Goal: Information Seeking & Learning: Learn about a topic

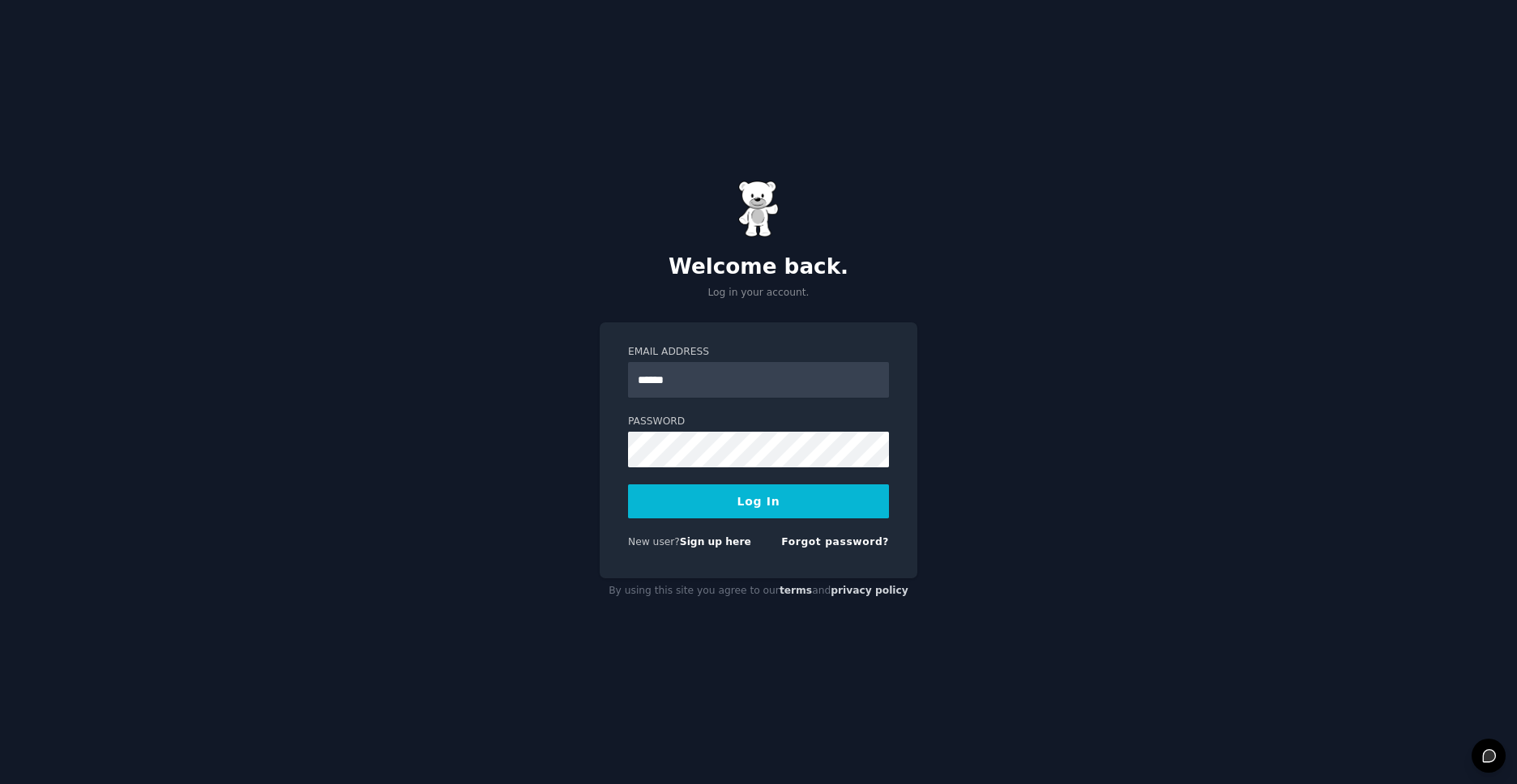
type input "**********"
click at [628, 484] on button "Log In" at bounding box center [758, 501] width 261 height 34
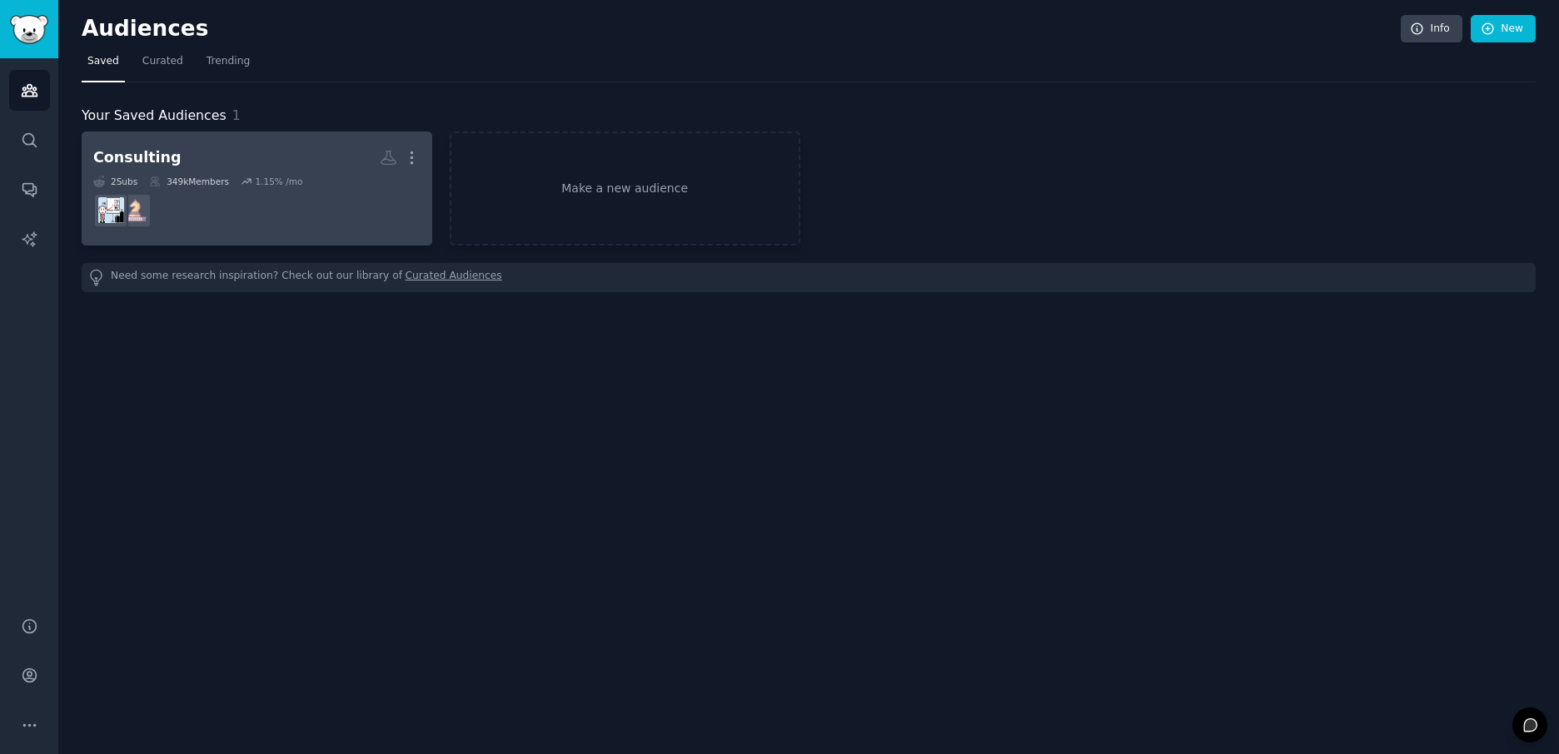
click at [175, 207] on dd at bounding box center [256, 210] width 327 height 47
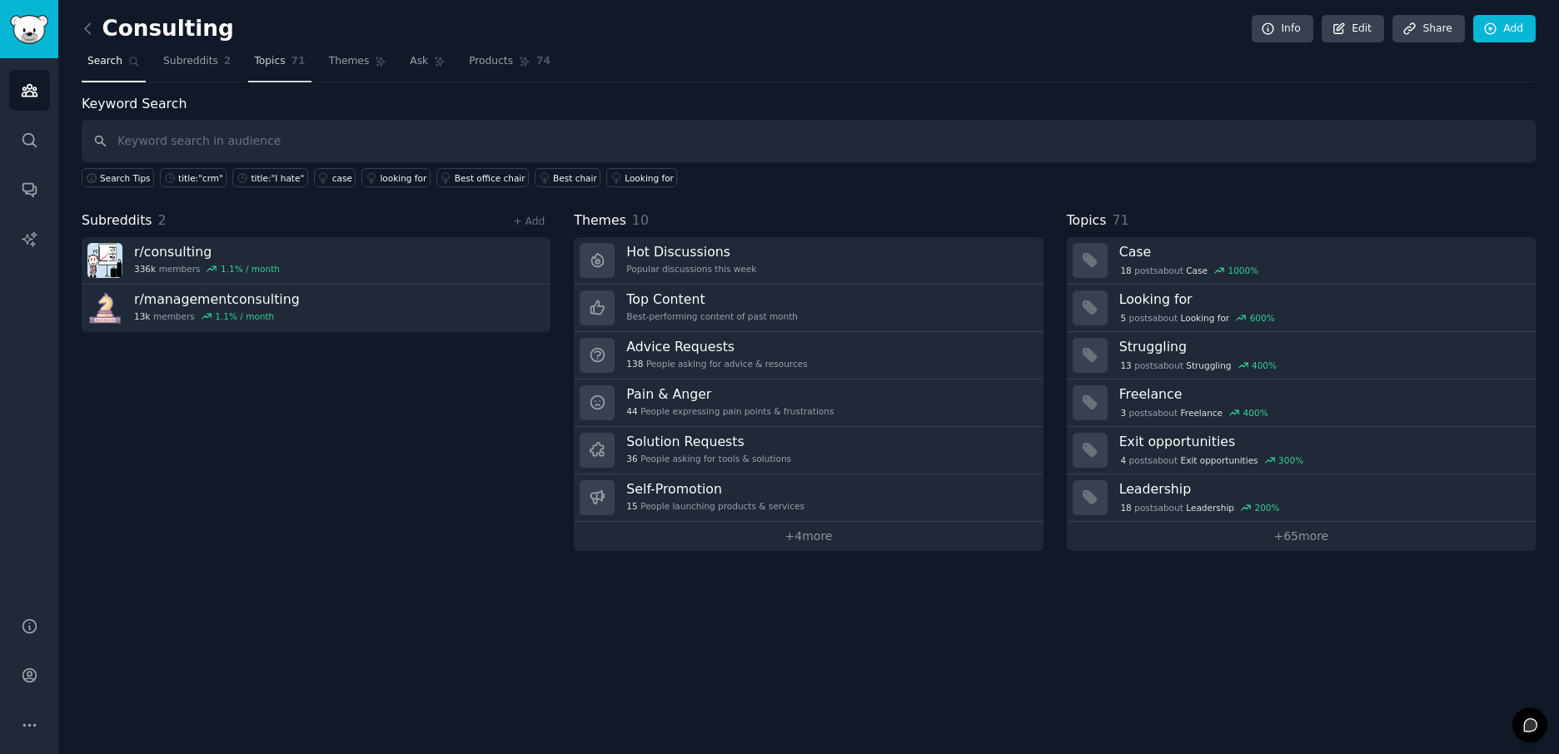
click at [253, 77] on link "Topics 71" at bounding box center [279, 65] width 62 height 34
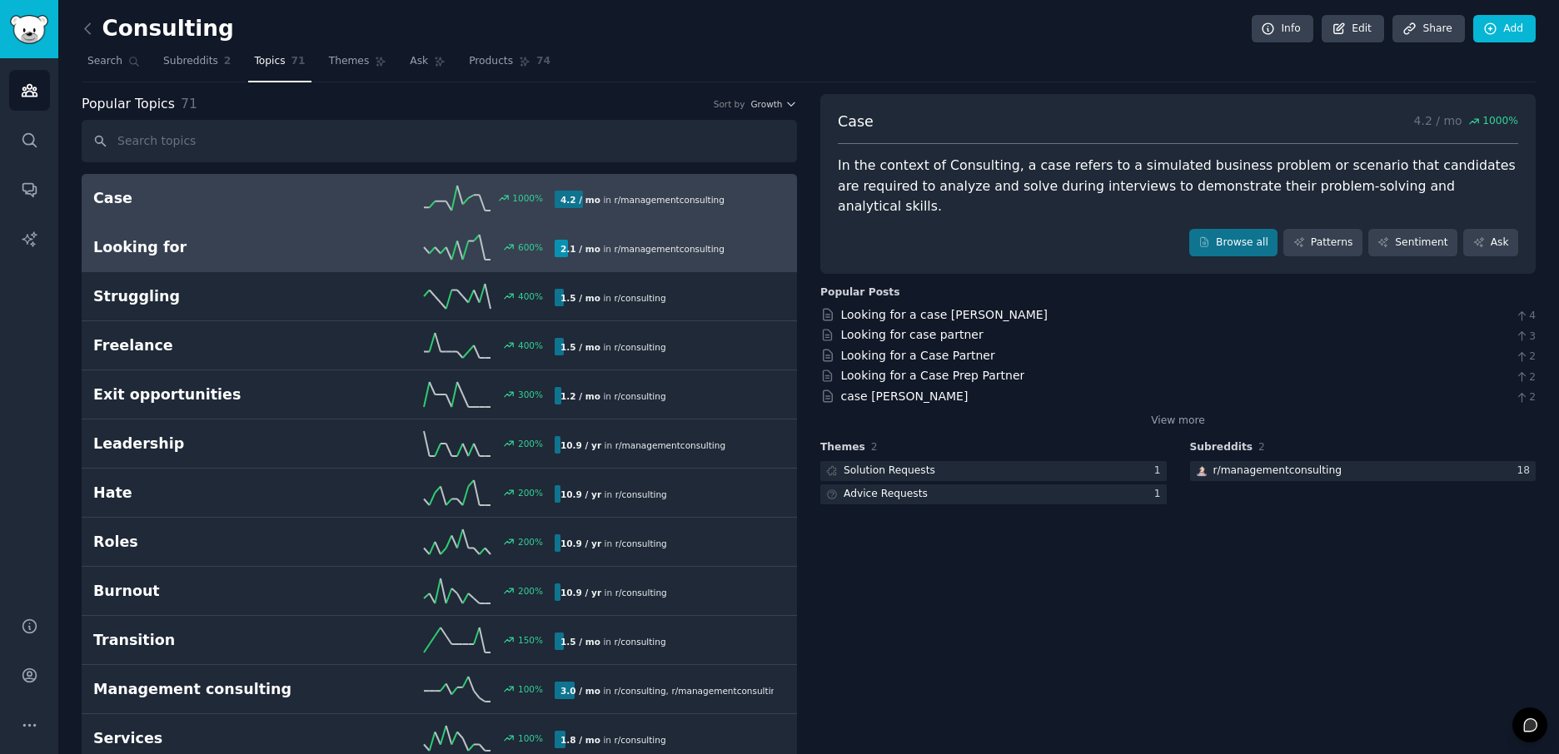
click at [353, 260] on link "Looking for 600 % 2.1 / mo in r/ managementconsulting" at bounding box center [439, 247] width 715 height 49
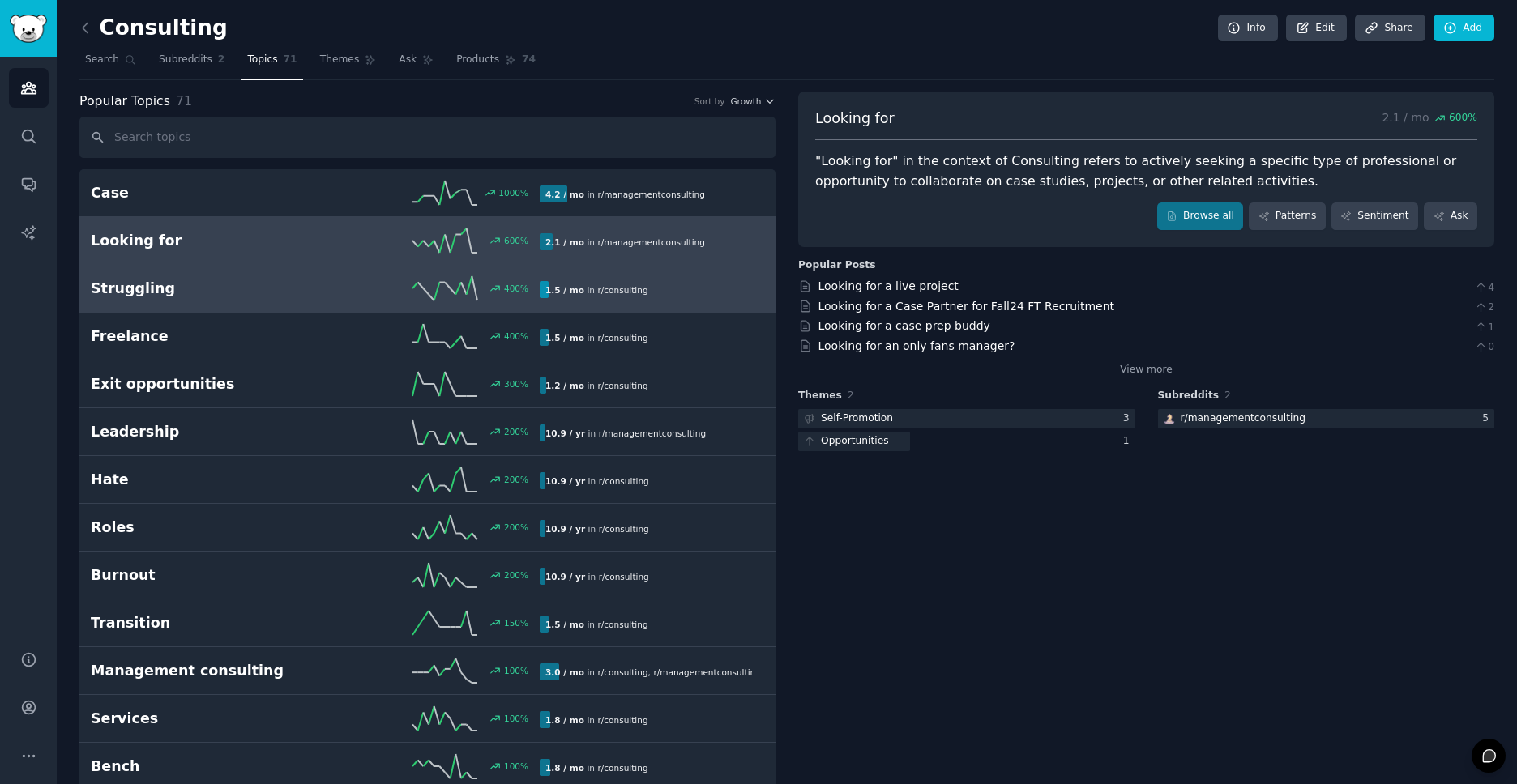
click at [361, 272] on link "Struggling 400 % 1.5 / mo in r/ consulting" at bounding box center [427, 288] width 696 height 48
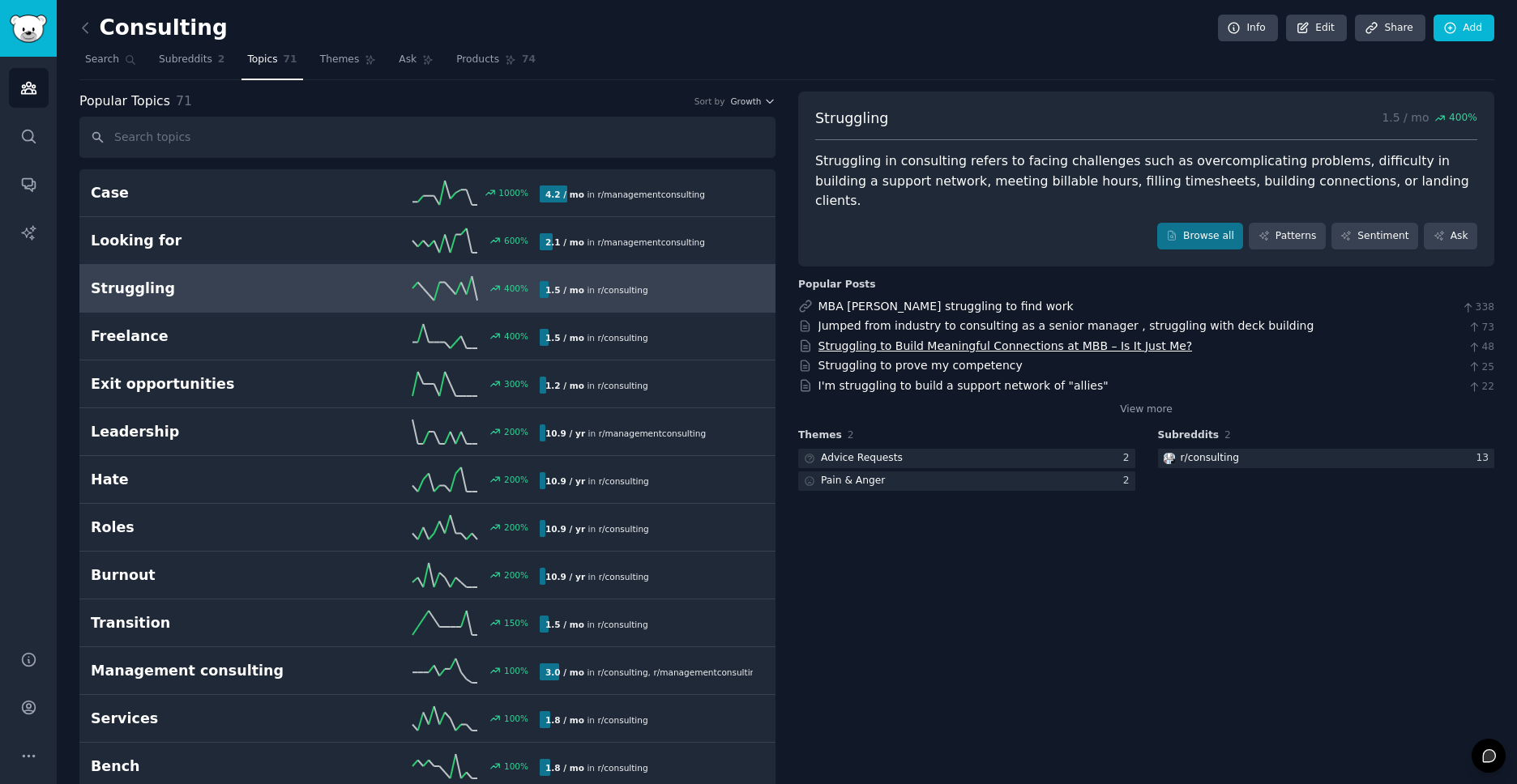
click at [933, 339] on link "Struggling to Build Meaningful Connections at MBB – Is It Just Me?" at bounding box center [1005, 345] width 375 height 13
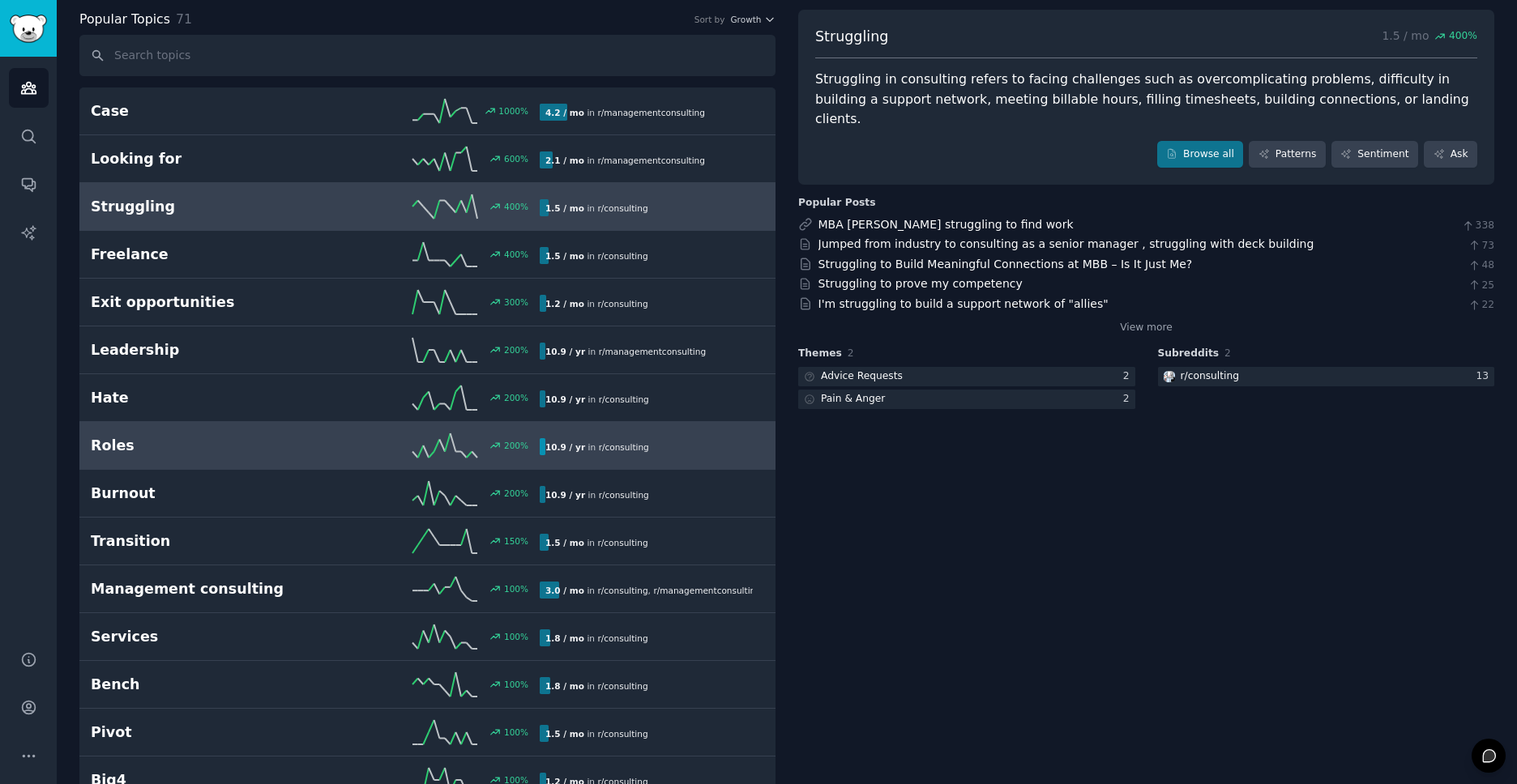
scroll to position [81, 0]
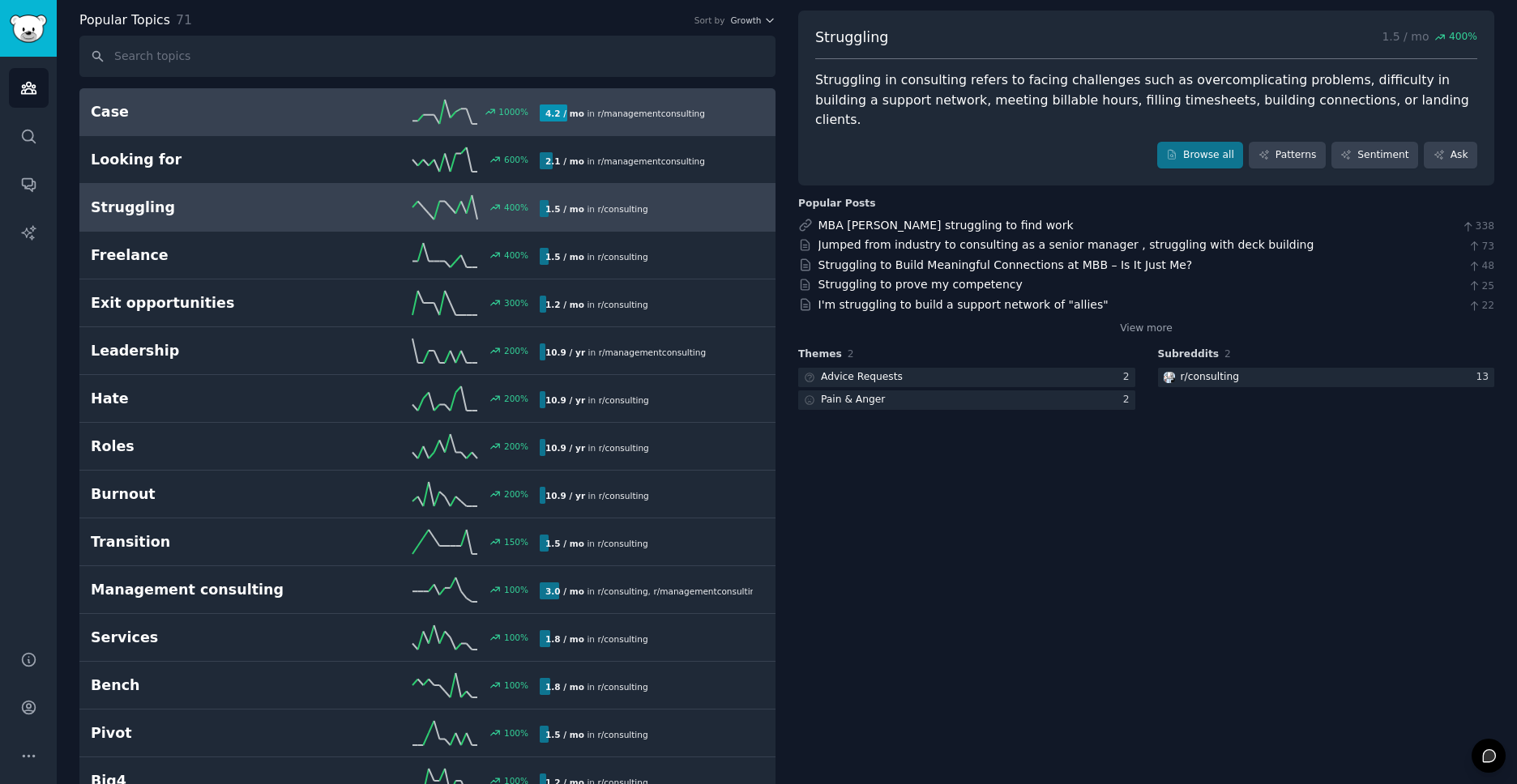
click at [290, 117] on h2 "Case" at bounding box center [202, 112] width 225 height 20
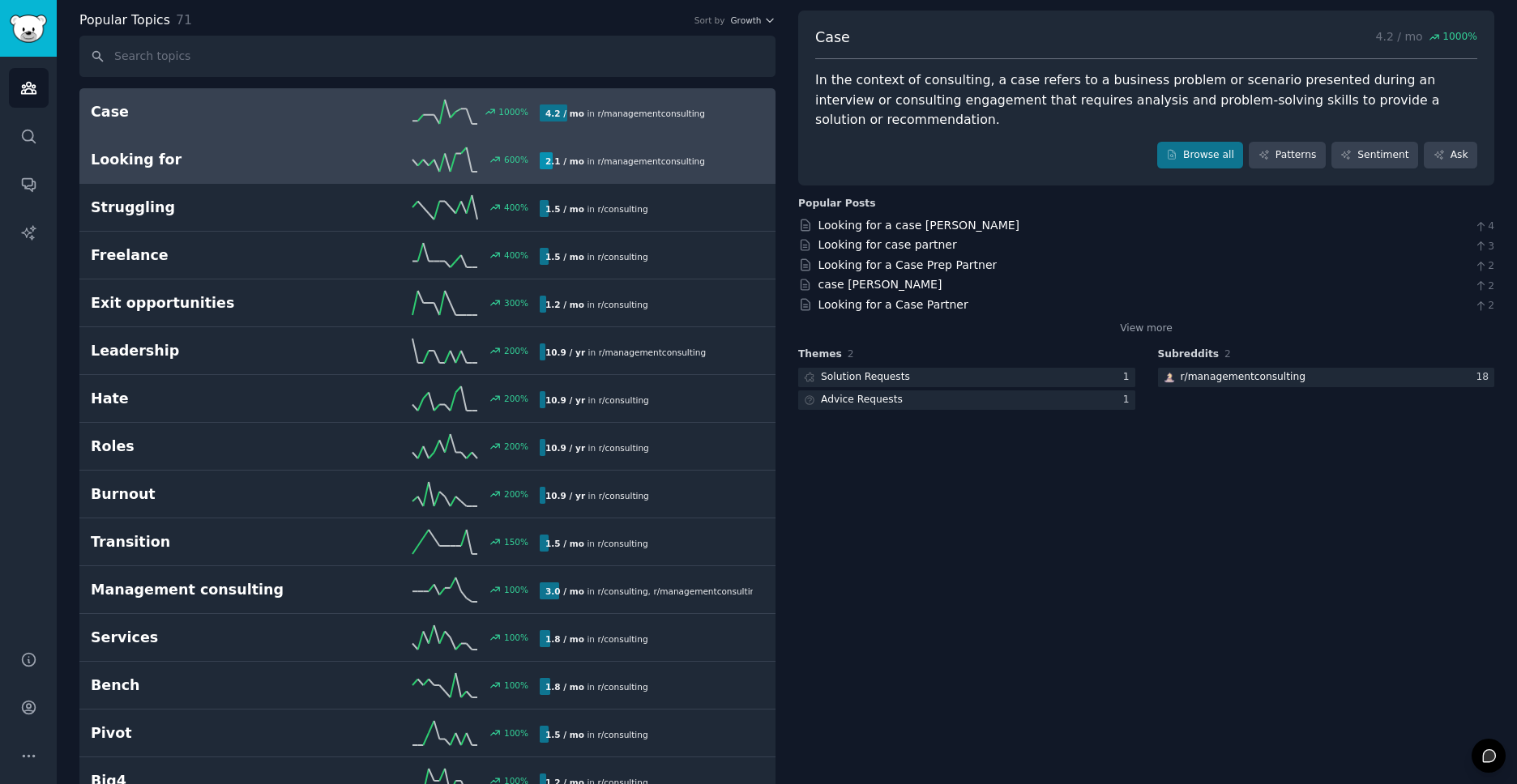
click at [431, 174] on link "Looking for 600 % 2.1 / mo in r/ managementconsulting 600% increase in mentions…" at bounding box center [427, 160] width 696 height 48
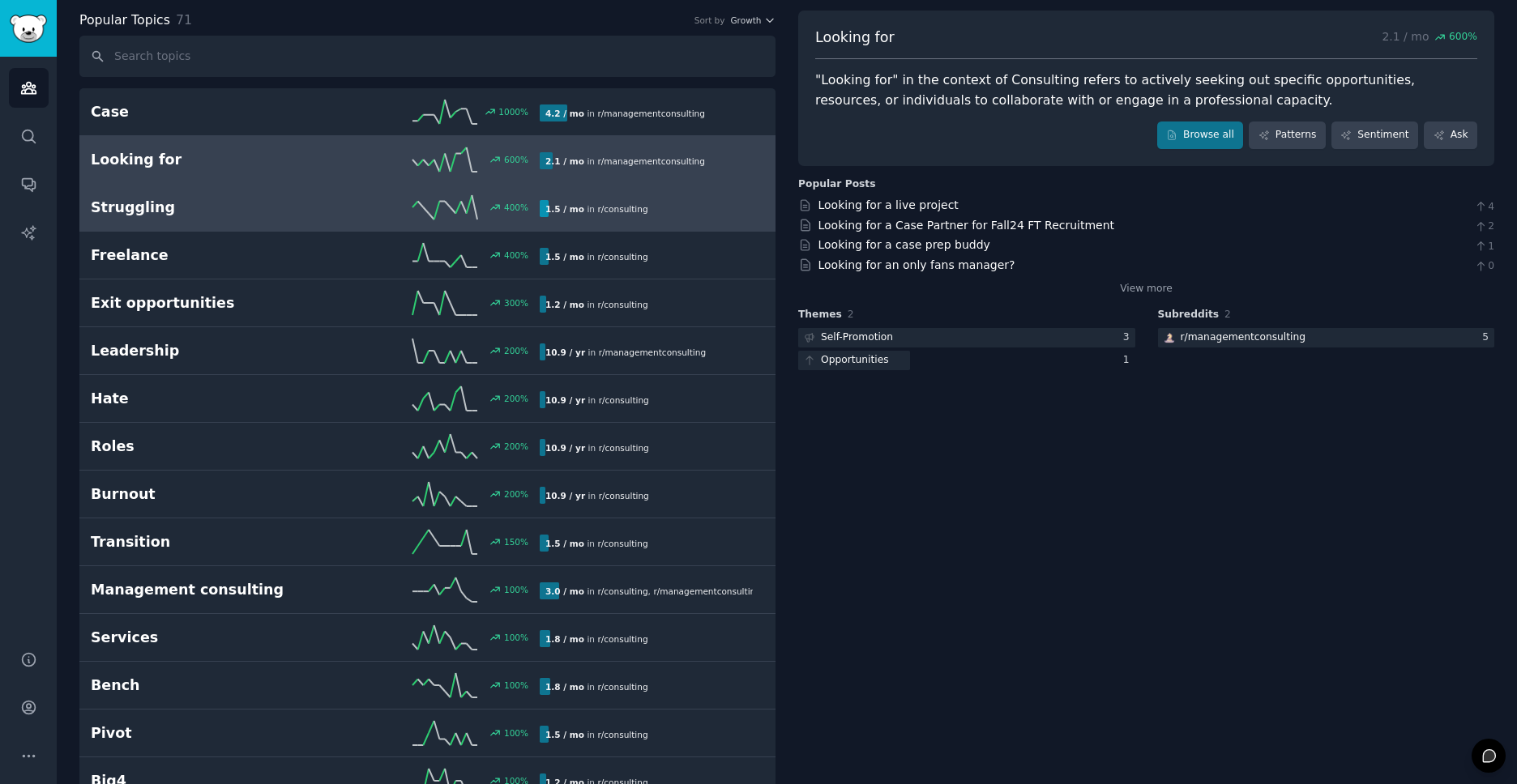
click at [439, 191] on link "Struggling 400 % 1.5 / mo in r/ consulting 400% increase in mentions recently" at bounding box center [427, 207] width 696 height 48
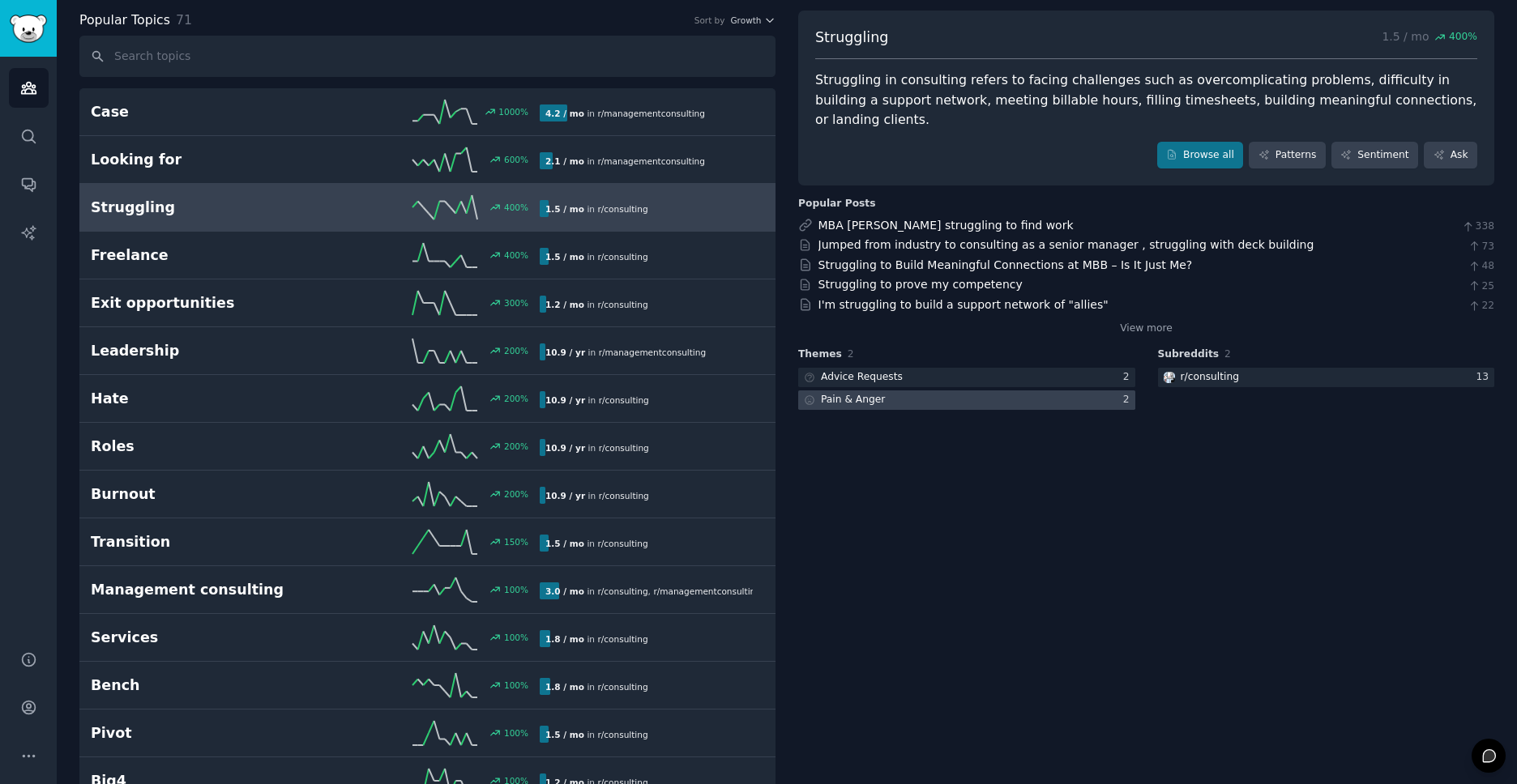
click at [864, 393] on div "Pain & Anger" at bounding box center [852, 400] width 64 height 15
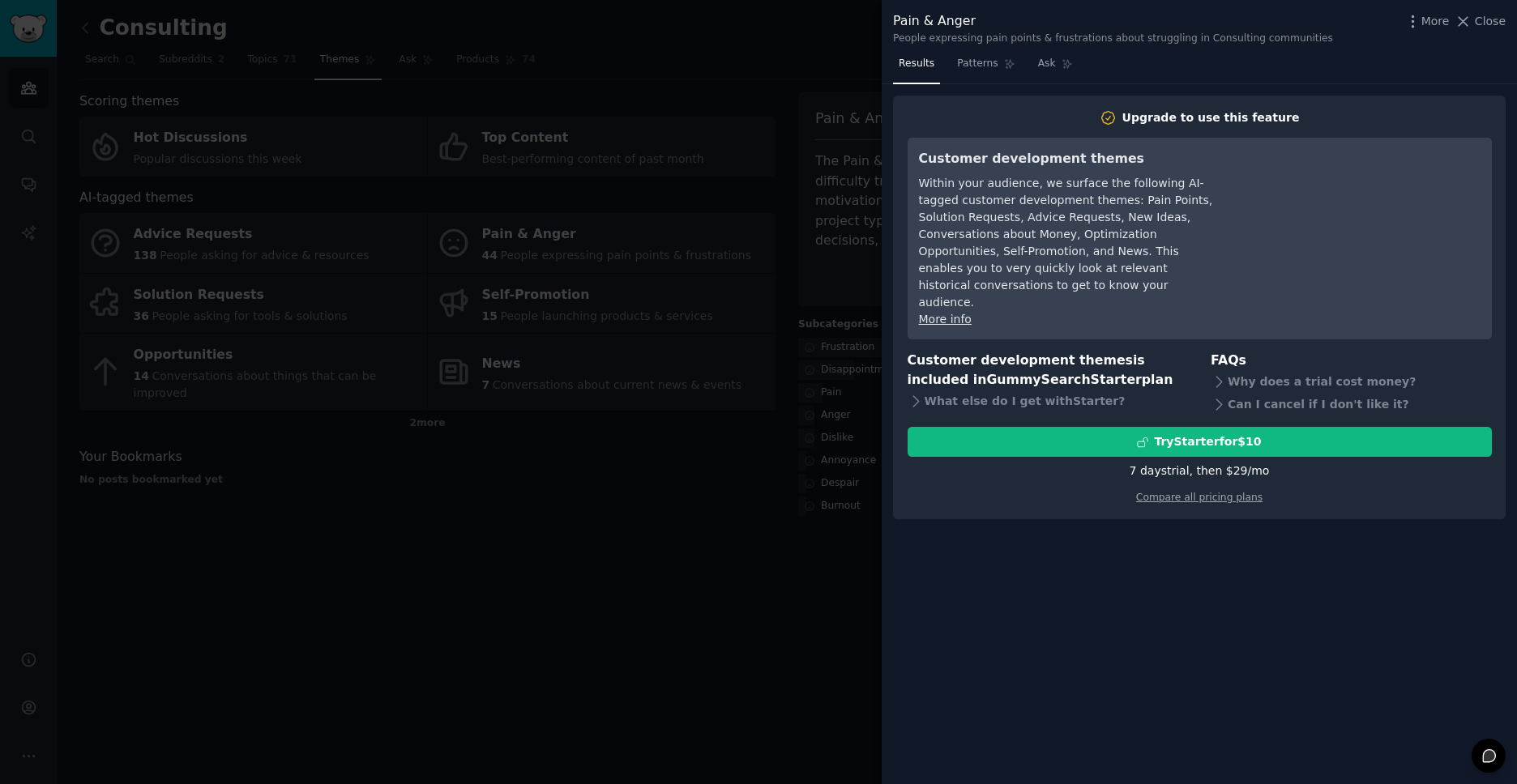
click at [307, 469] on div at bounding box center [758, 392] width 1517 height 784
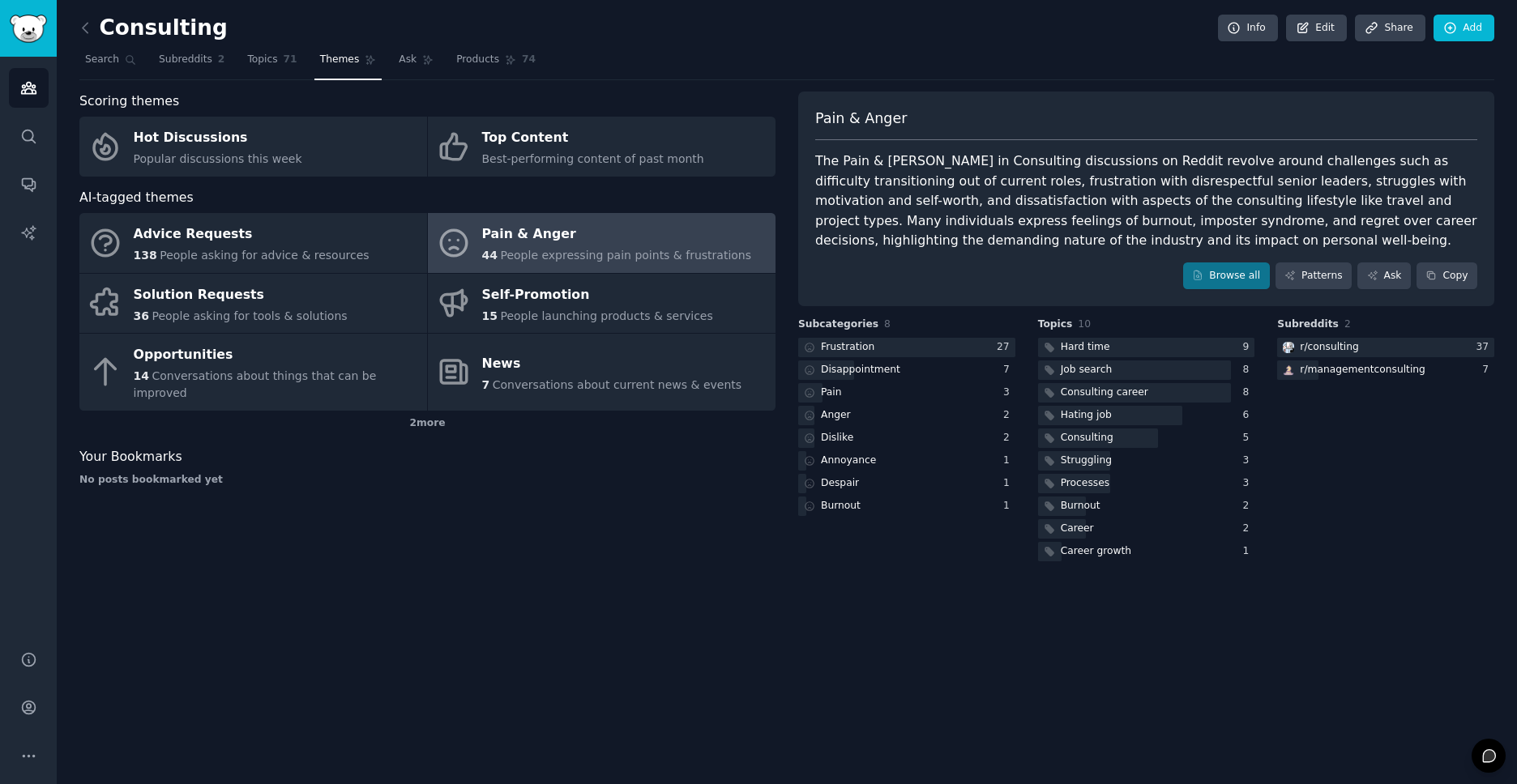
click at [532, 236] on div "Pain & Anger" at bounding box center [616, 234] width 270 height 26
click at [1212, 265] on link "Browse all" at bounding box center [1226, 276] width 87 height 27
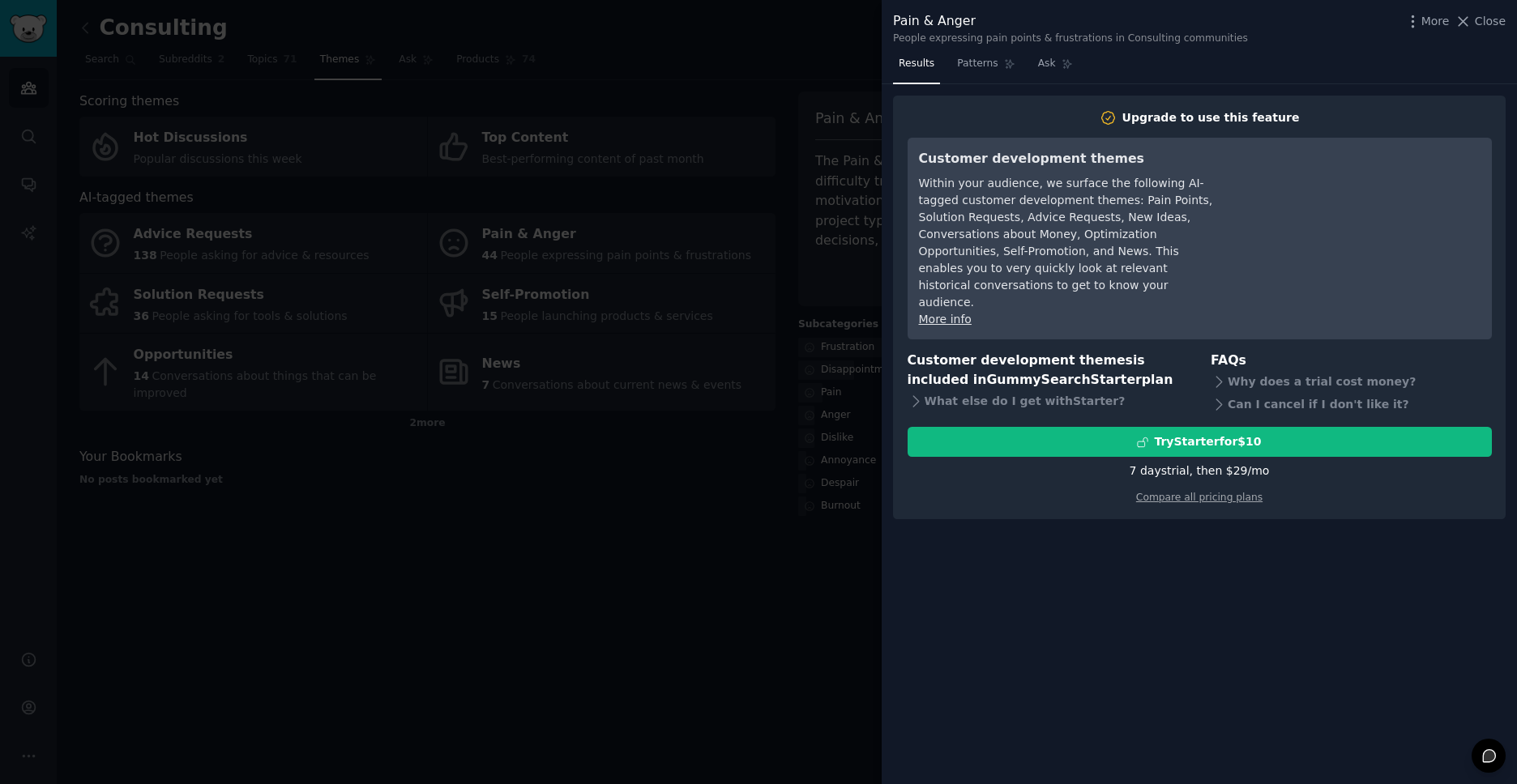
click at [580, 384] on div at bounding box center [758, 392] width 1517 height 784
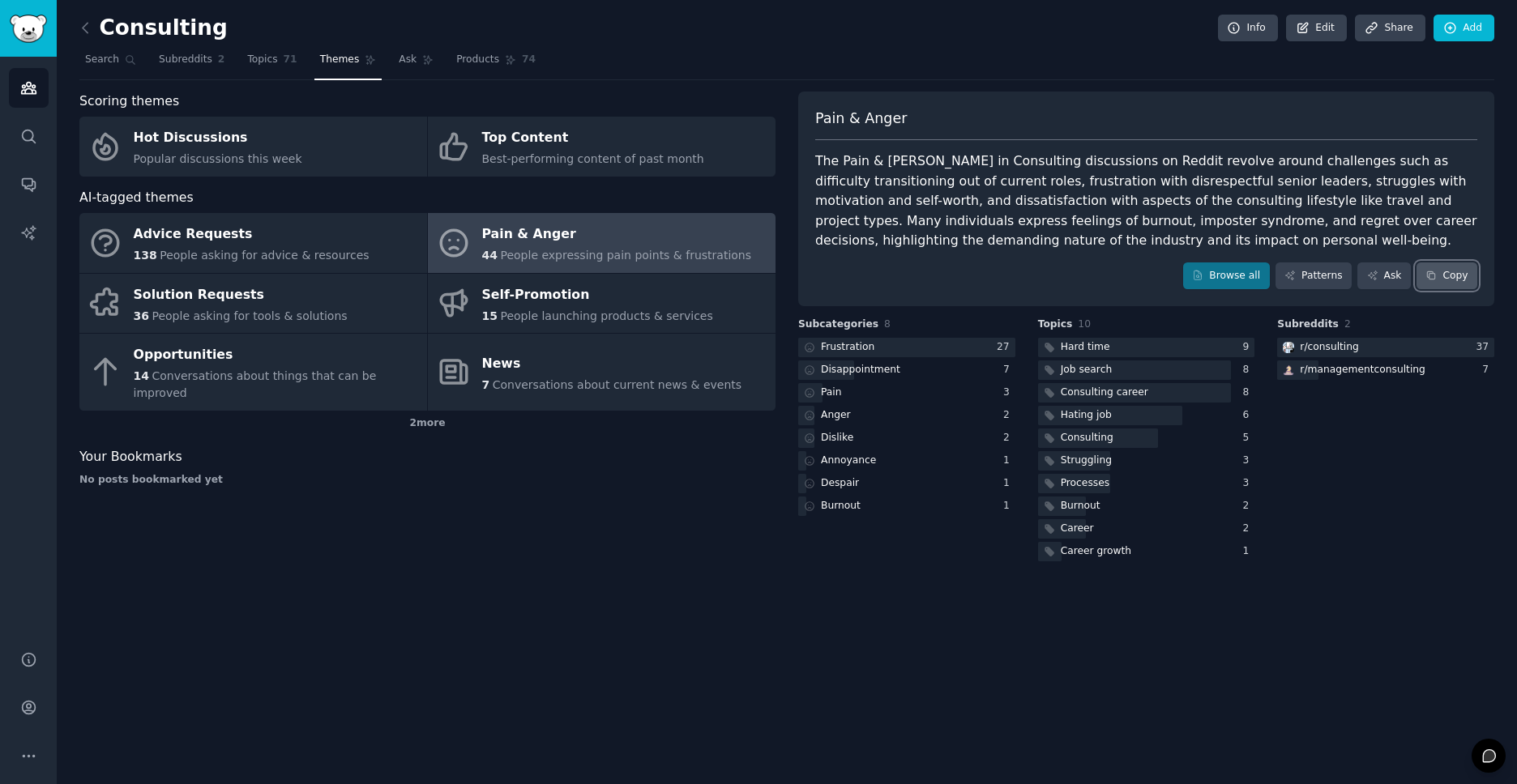
click at [1463, 275] on button "Copy" at bounding box center [1446, 276] width 60 height 27
click at [425, 415] on div "2 more" at bounding box center [427, 423] width 696 height 26
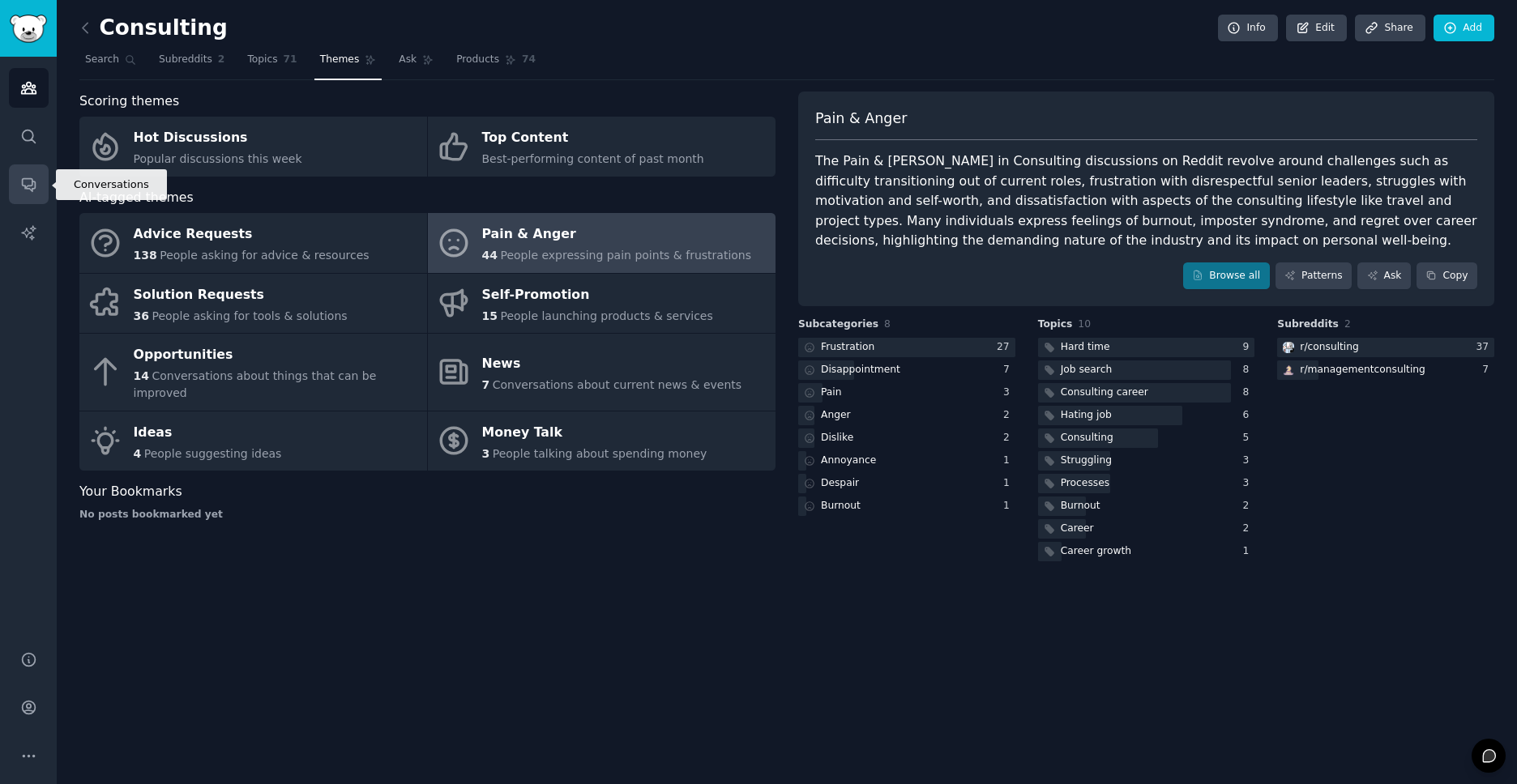
click at [41, 179] on link "Conversations" at bounding box center [28, 184] width 40 height 40
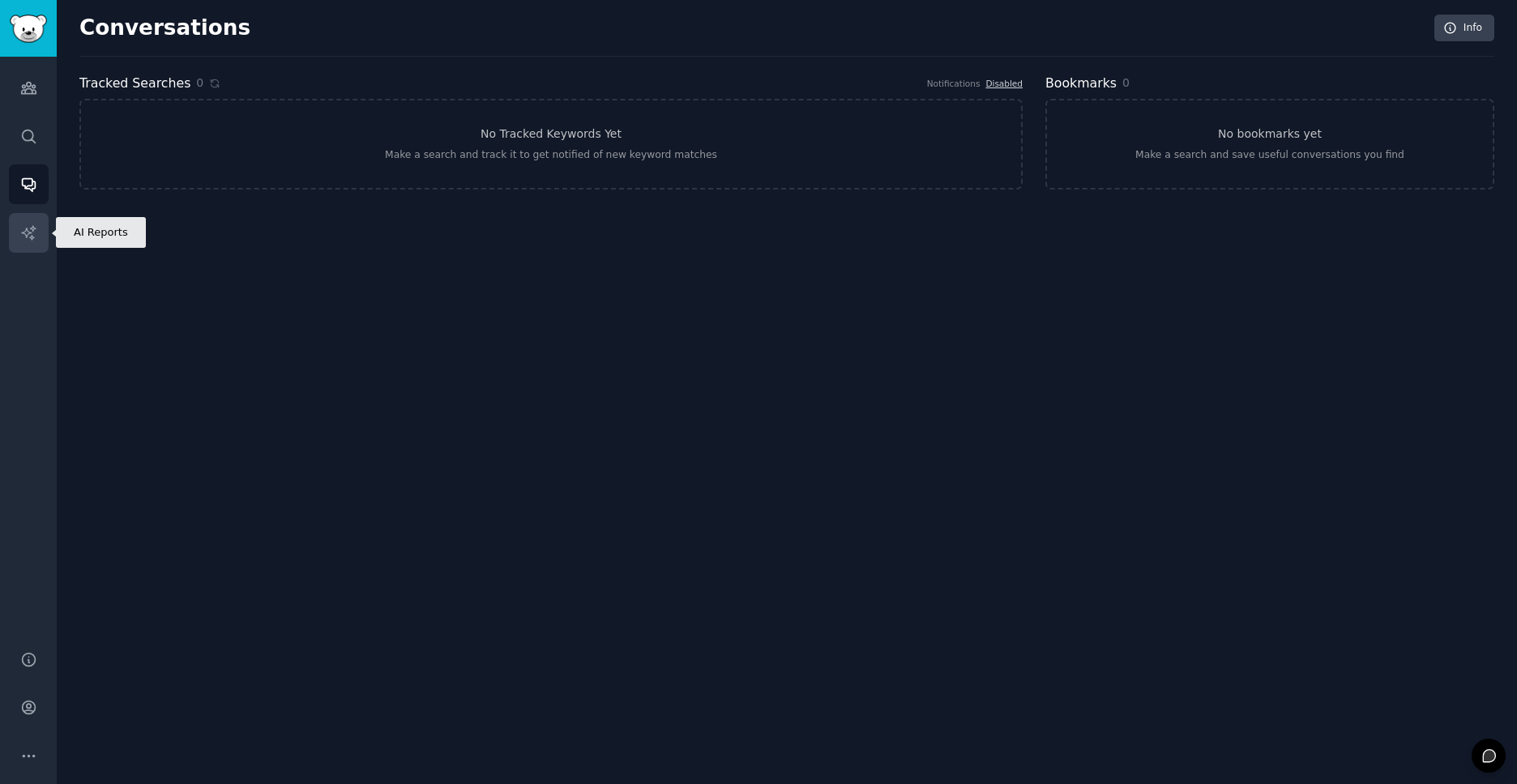
click at [38, 230] on link "AI Reports" at bounding box center [28, 232] width 40 height 40
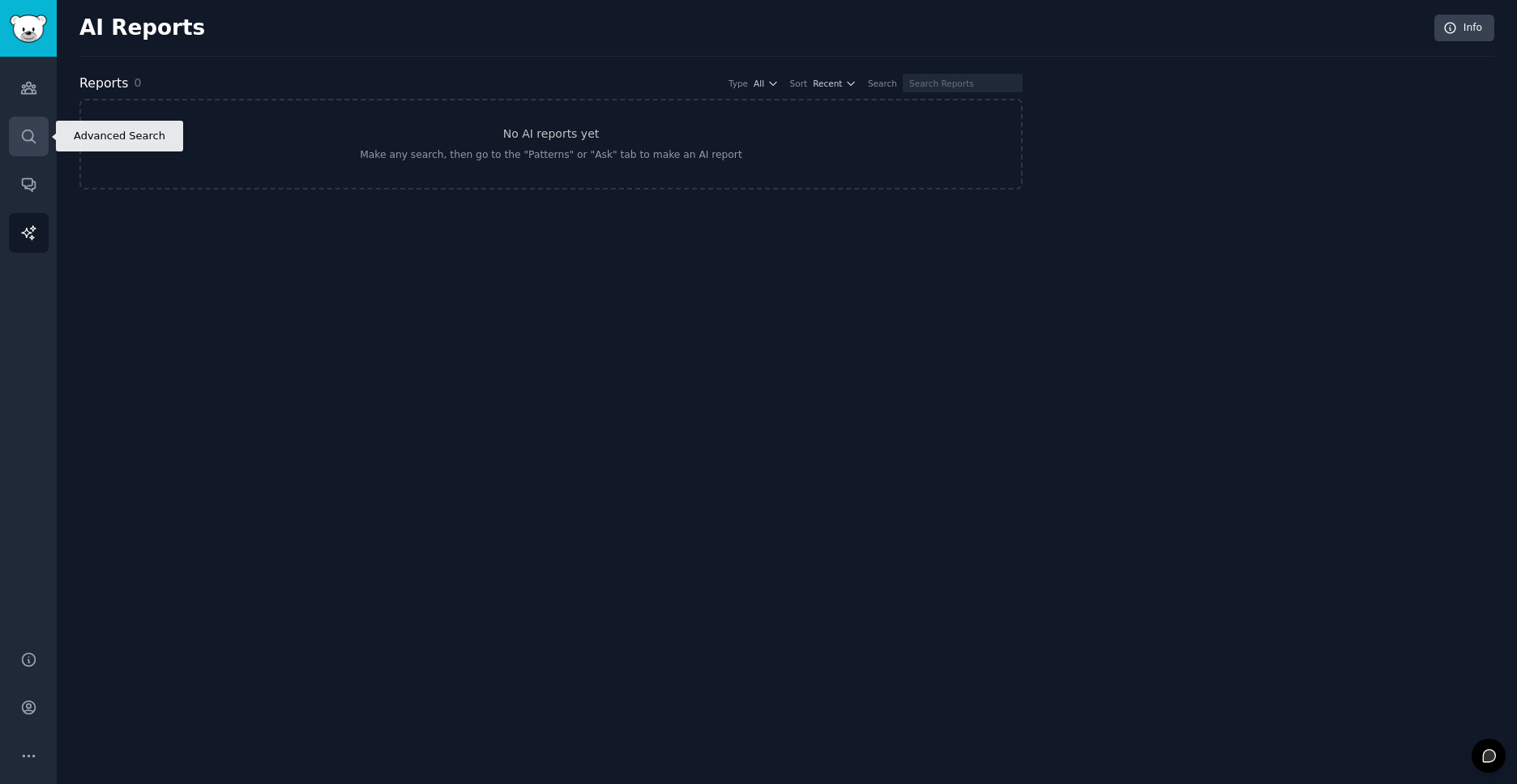
click at [30, 140] on icon "Sidebar" at bounding box center [27, 135] width 13 height 13
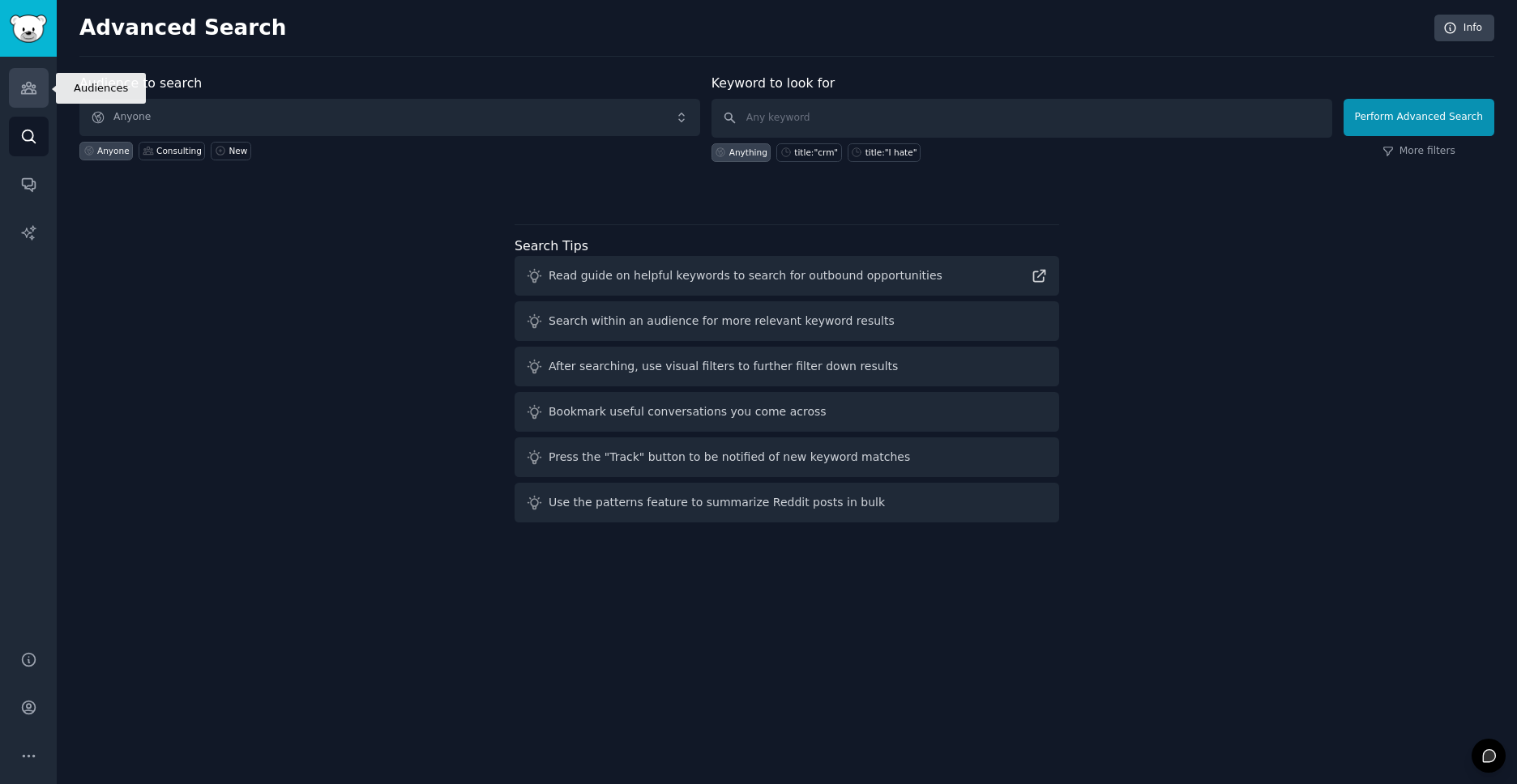
click at [16, 87] on link "Audiences" at bounding box center [28, 88] width 40 height 40
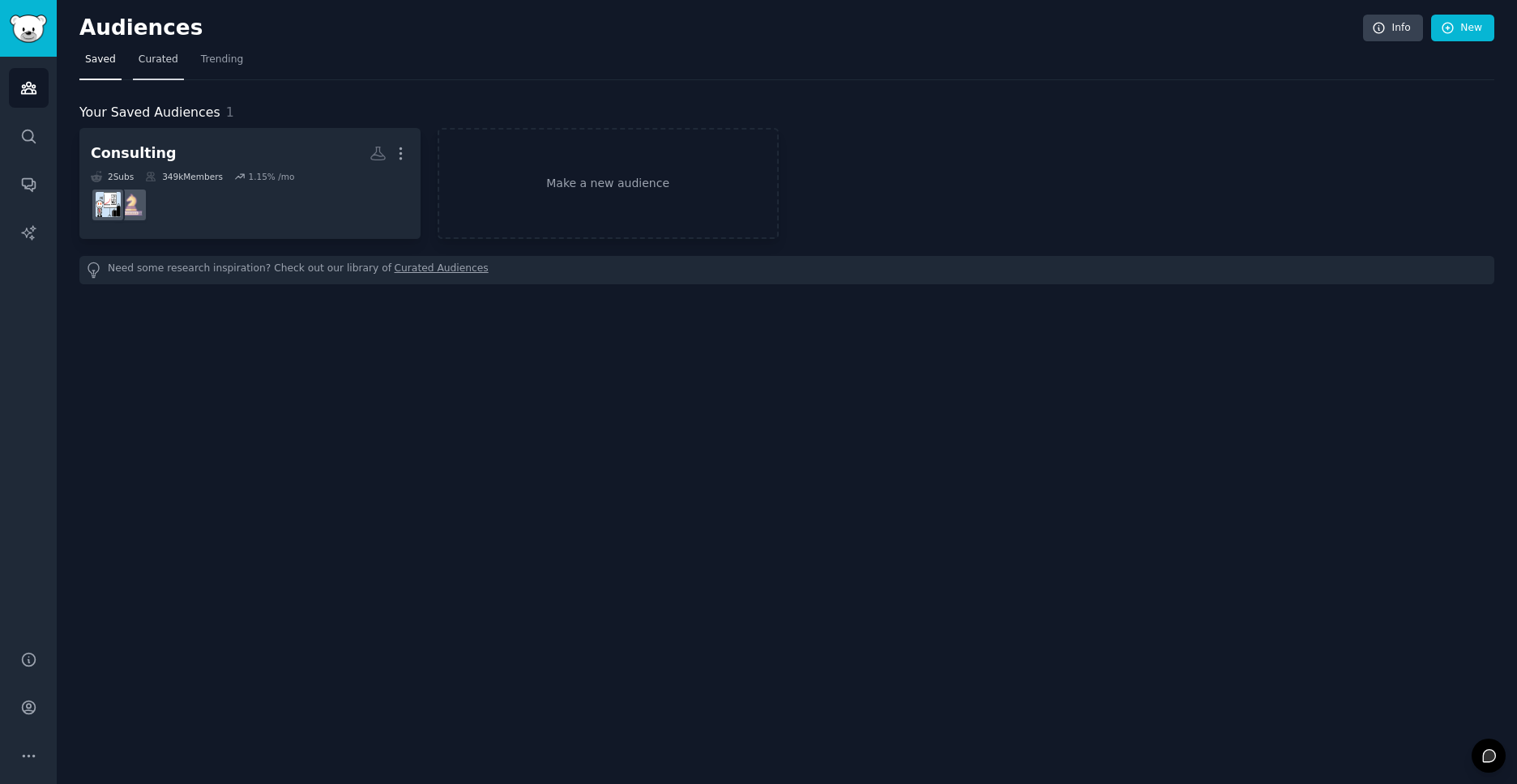
click at [160, 70] on link "Curated" at bounding box center [159, 63] width 51 height 33
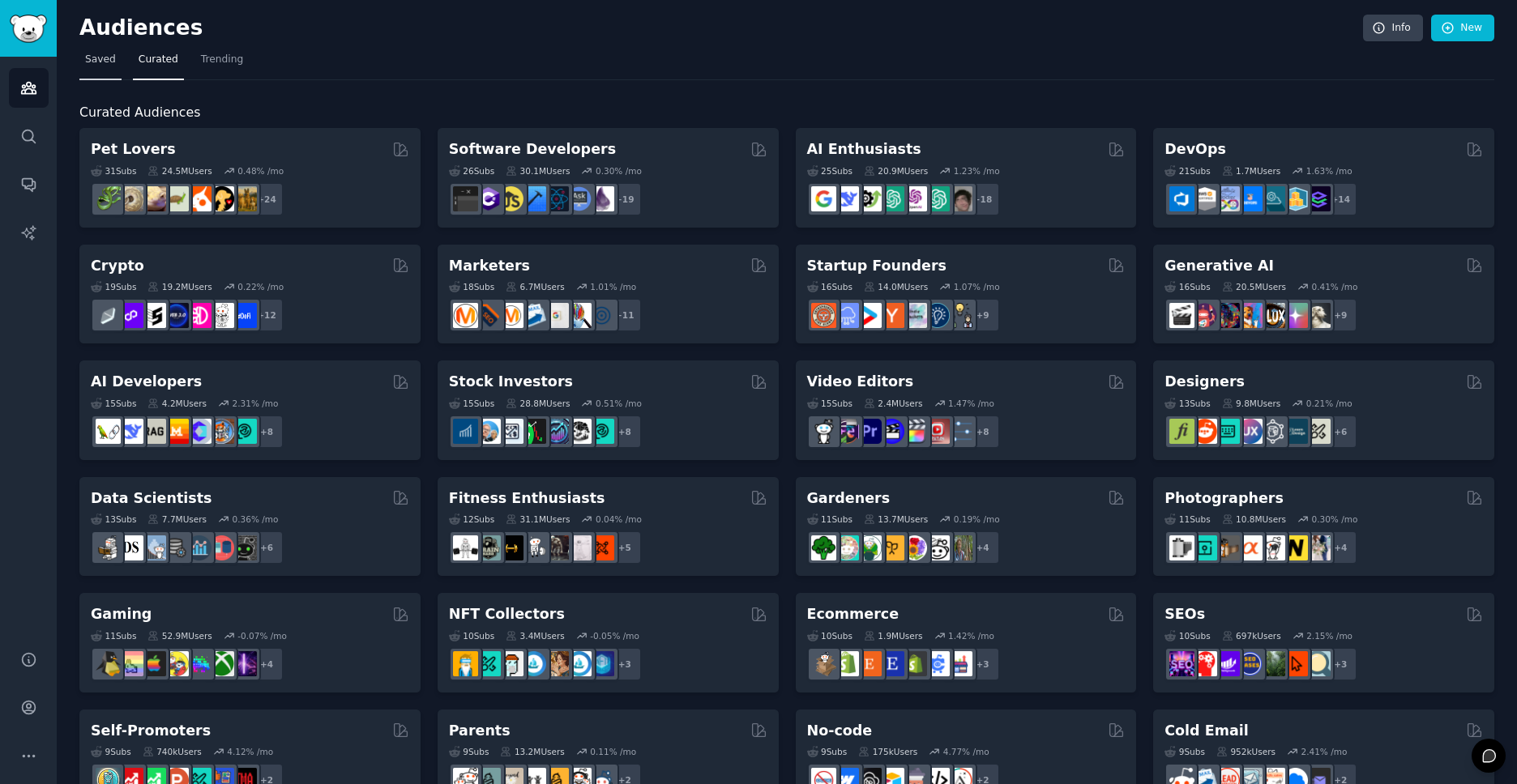
click at [91, 61] on span "Saved" at bounding box center [100, 59] width 31 height 15
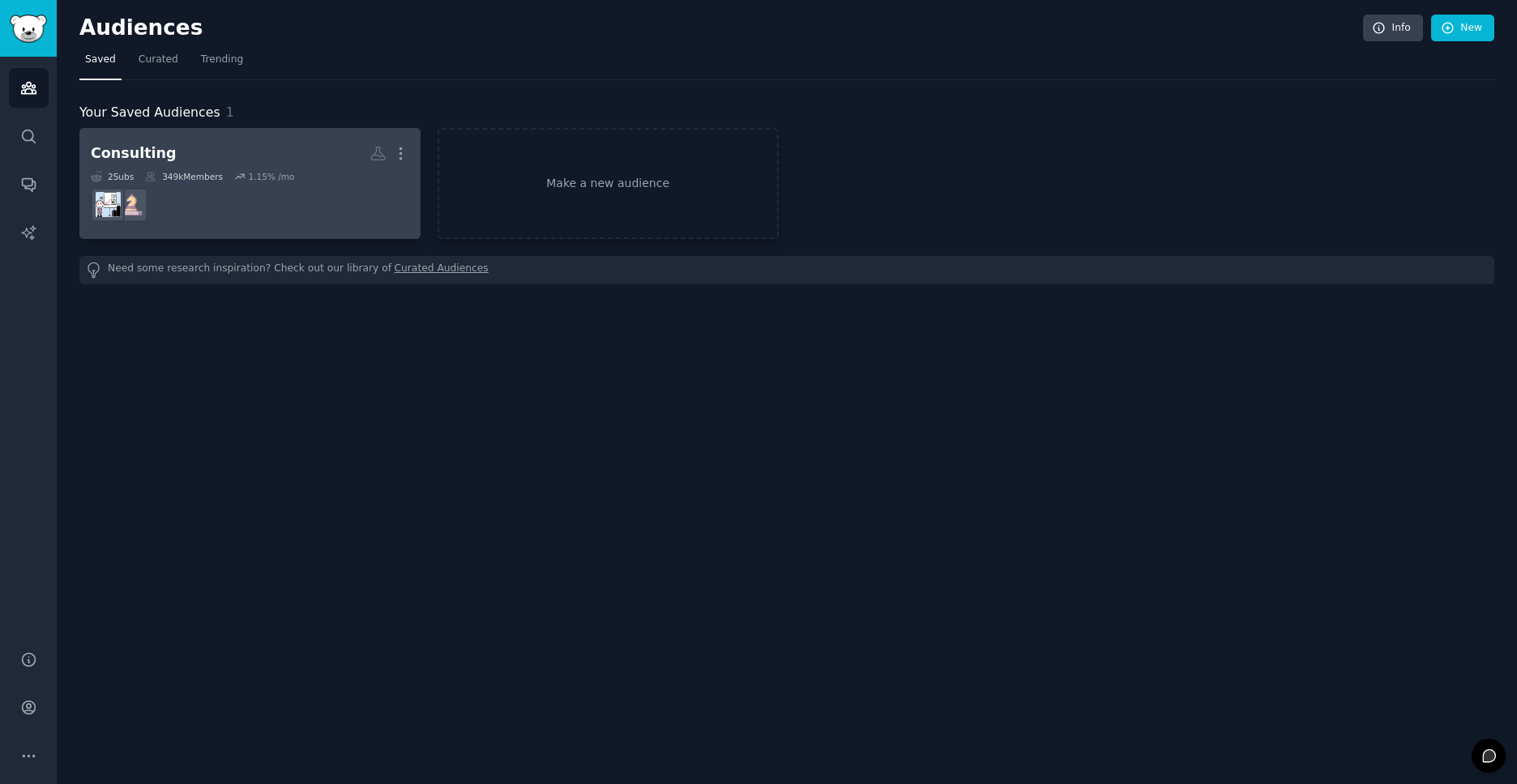
click at [167, 186] on dd at bounding box center [249, 204] width 318 height 46
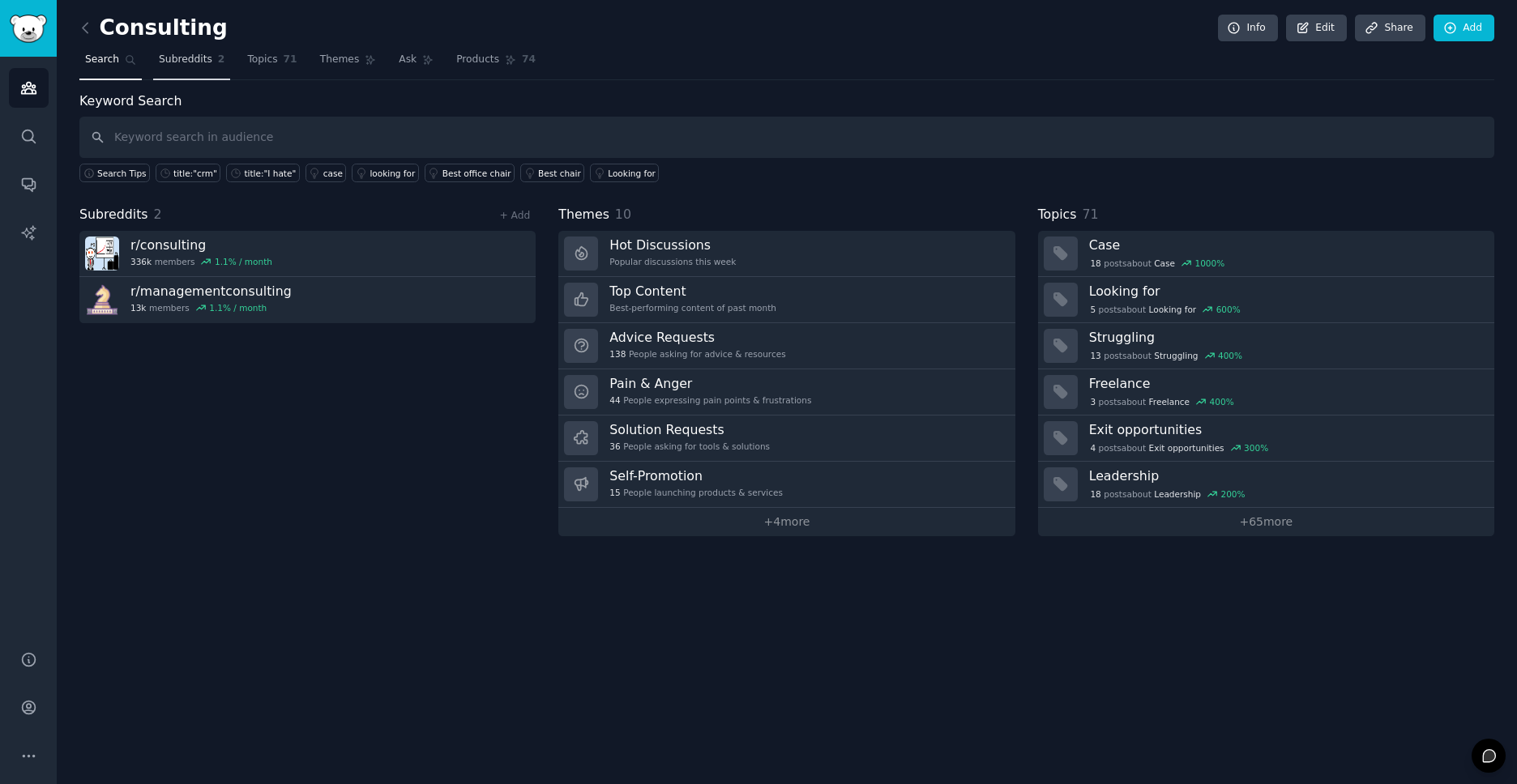
drag, startPoint x: 181, startPoint y: 60, endPoint x: 175, endPoint y: 69, distance: 10.8
click at [180, 64] on span "Subreddits" at bounding box center [185, 59] width 54 height 15
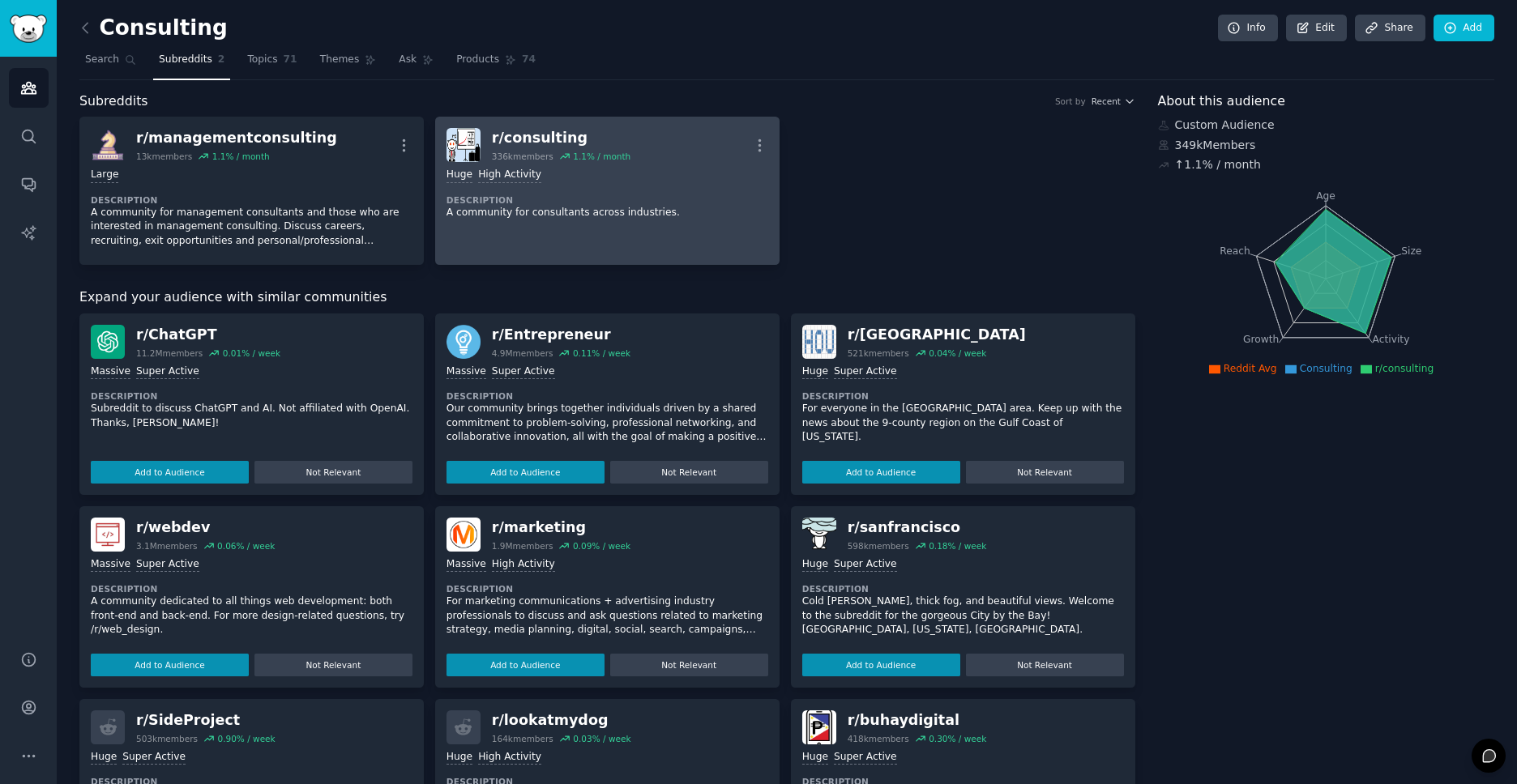
click at [555, 141] on div "r/ consulting" at bounding box center [560, 138] width 138 height 20
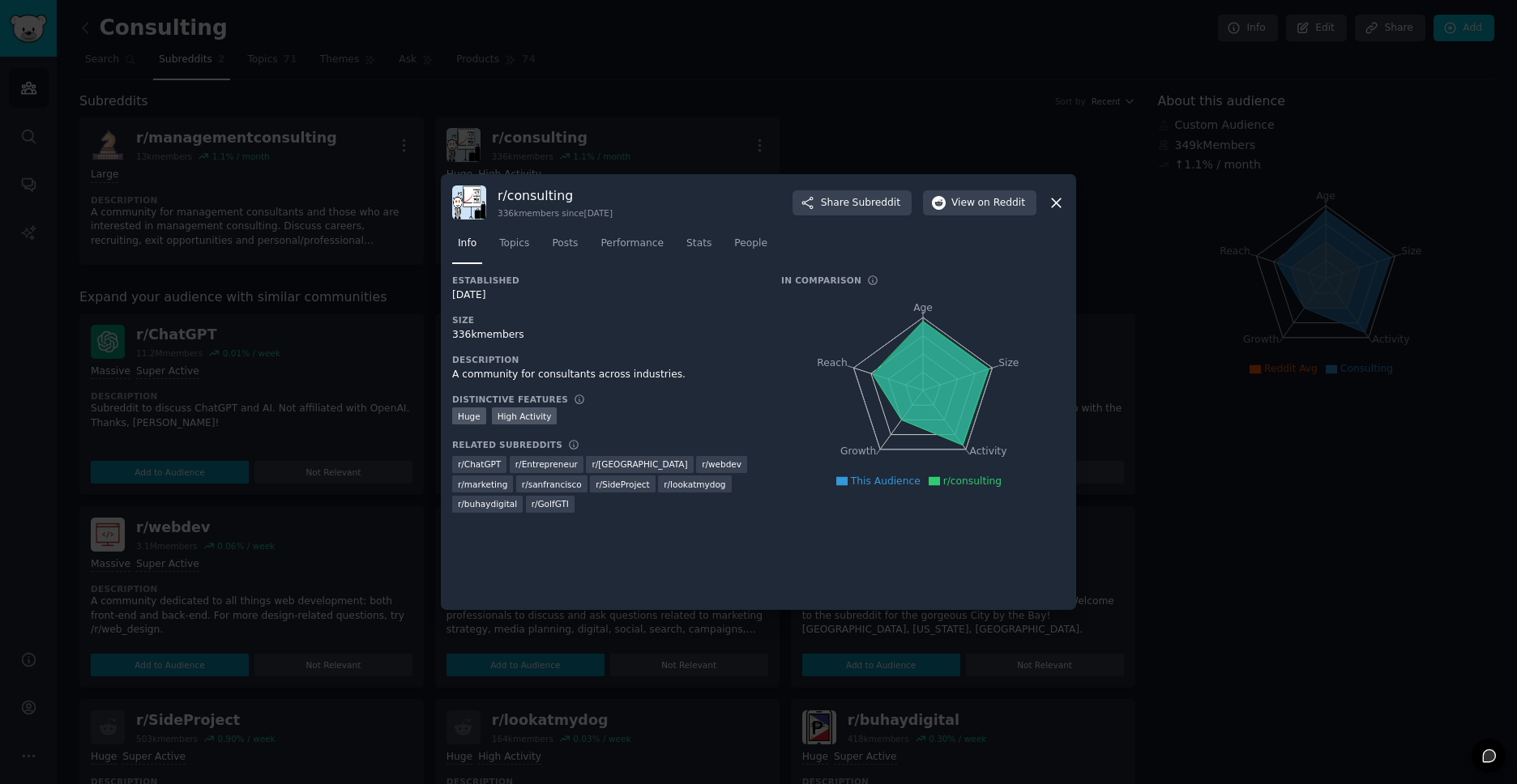
drag, startPoint x: 336, startPoint y: 303, endPoint x: 338, endPoint y: 273, distance: 30.1
click at [336, 297] on div at bounding box center [758, 392] width 1517 height 784
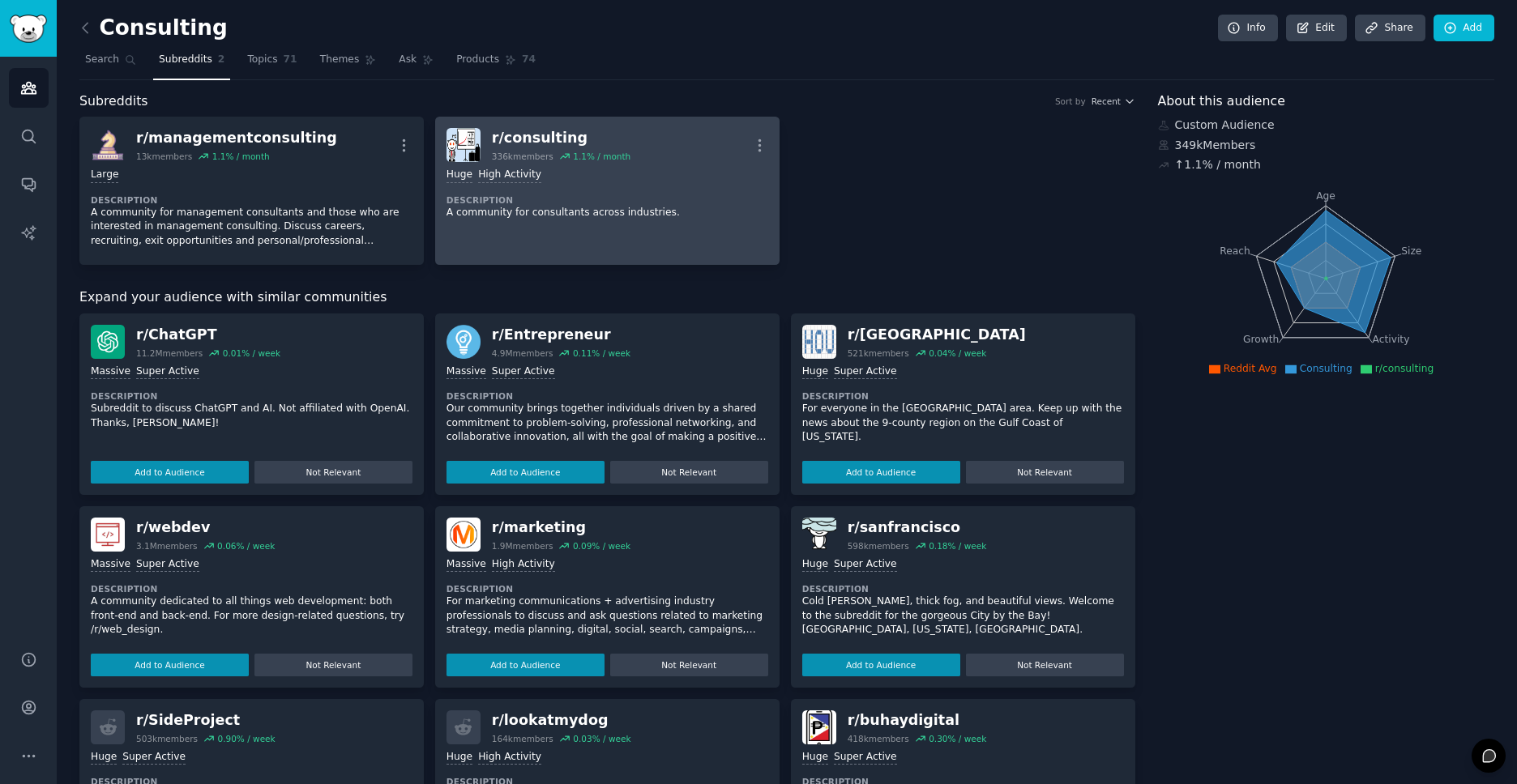
click at [631, 138] on div "r/ consulting 336k members 1.1 % / month More" at bounding box center [607, 145] width 322 height 34
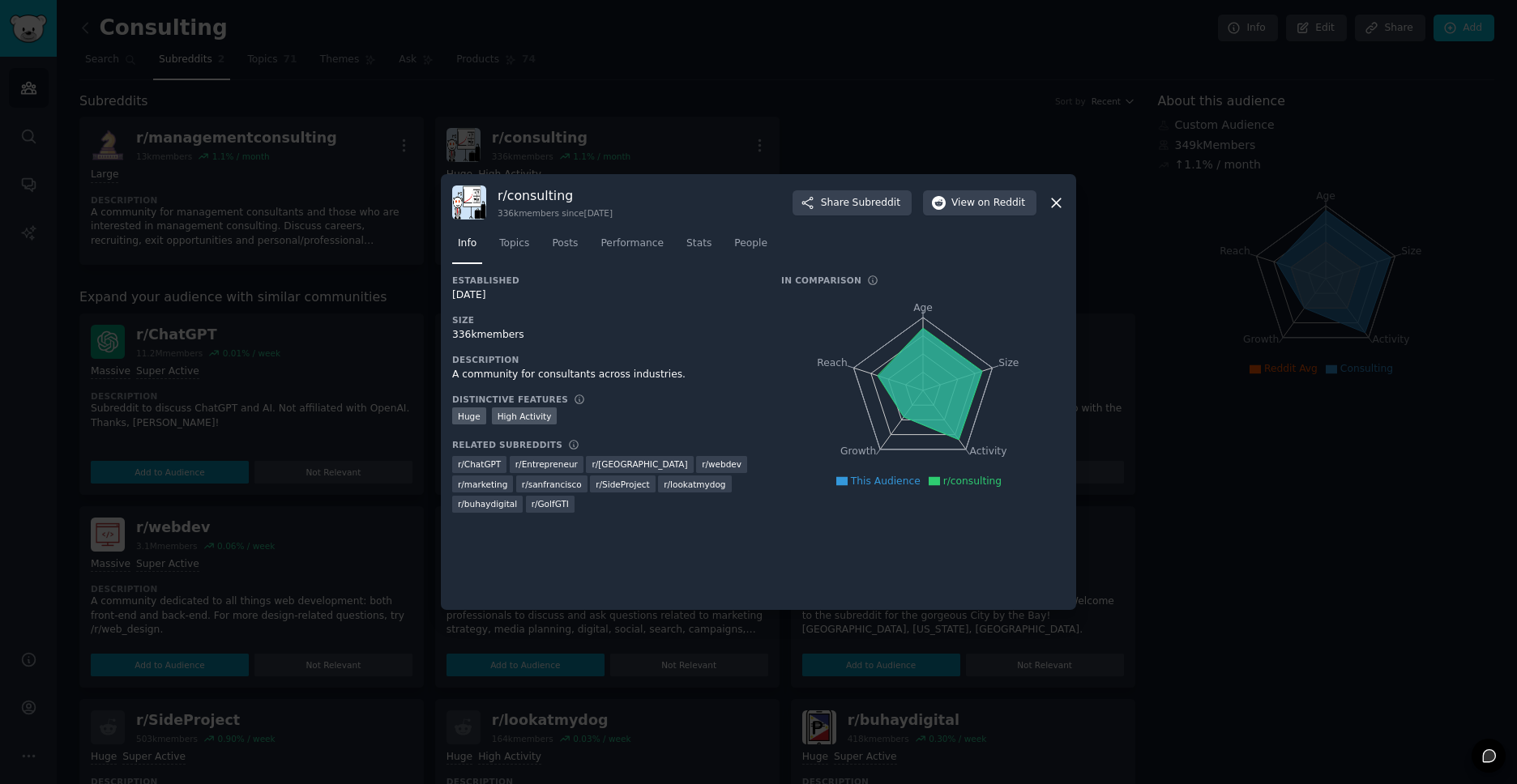
click at [694, 84] on div at bounding box center [758, 392] width 1517 height 784
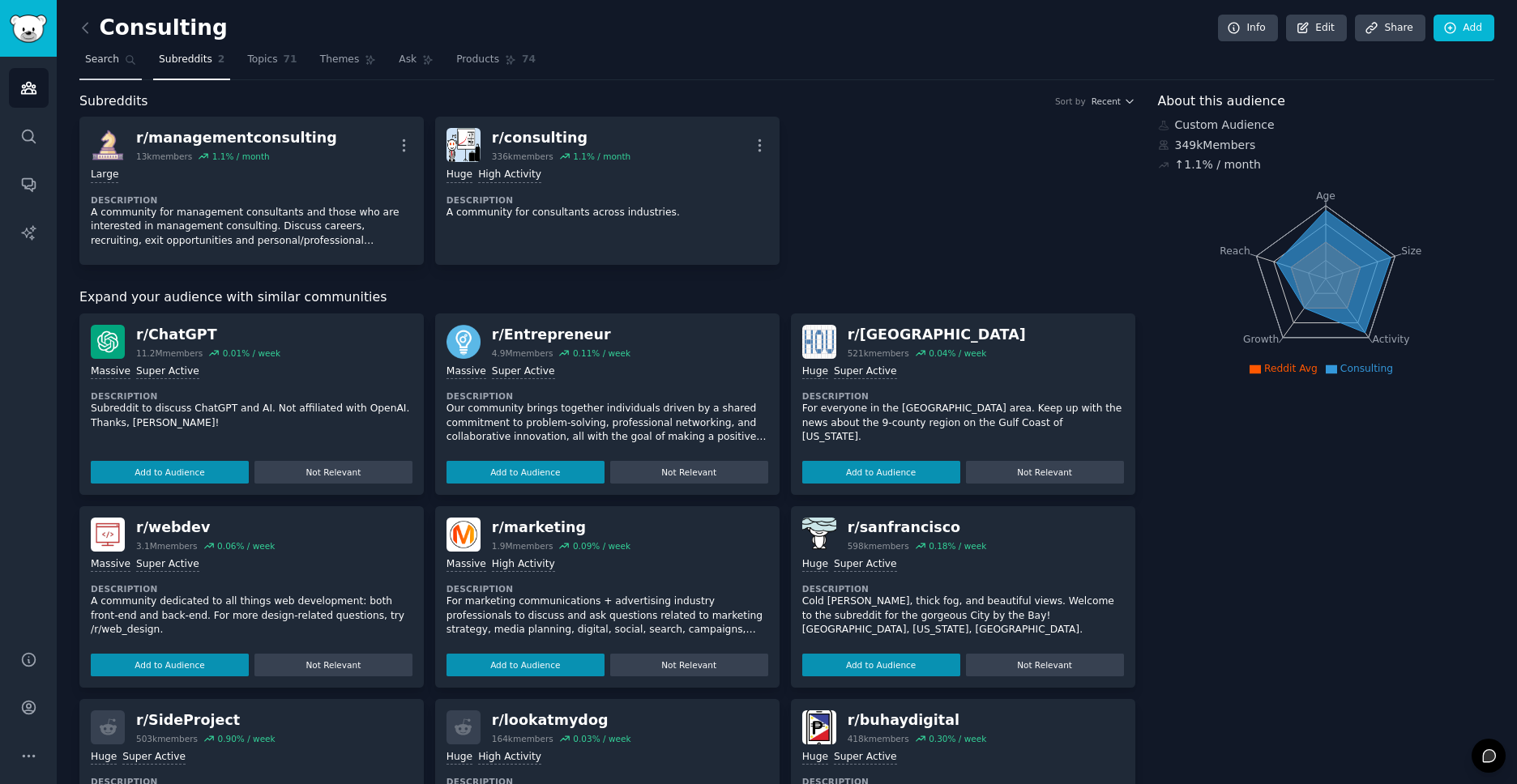
drag, startPoint x: 264, startPoint y: 70, endPoint x: 103, endPoint y: 52, distance: 162.0
click at [264, 69] on link "Topics 71" at bounding box center [271, 63] width 60 height 33
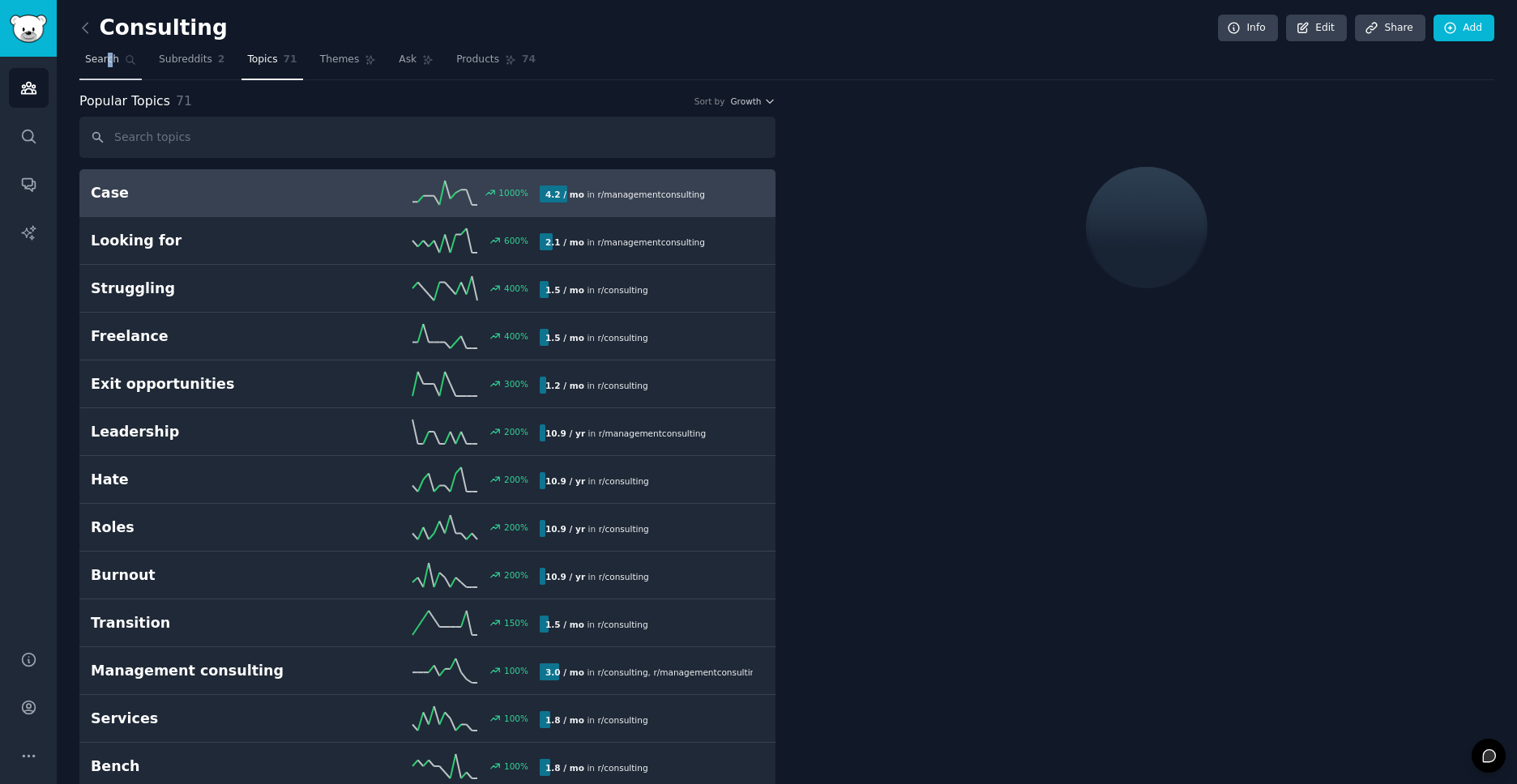
click at [84, 58] on link "Search" at bounding box center [111, 63] width 62 height 33
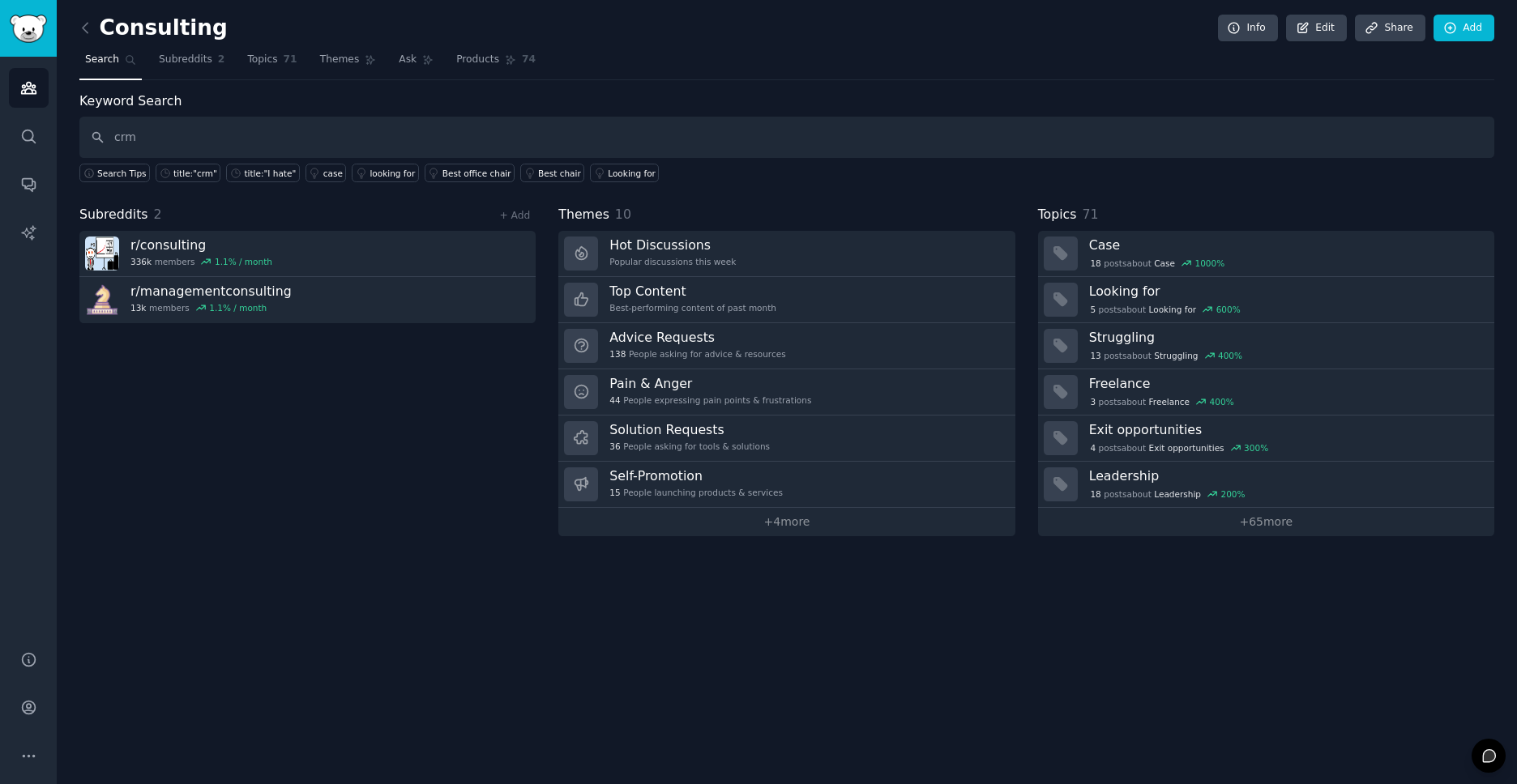
type input "crm"
type input "consultants crm"
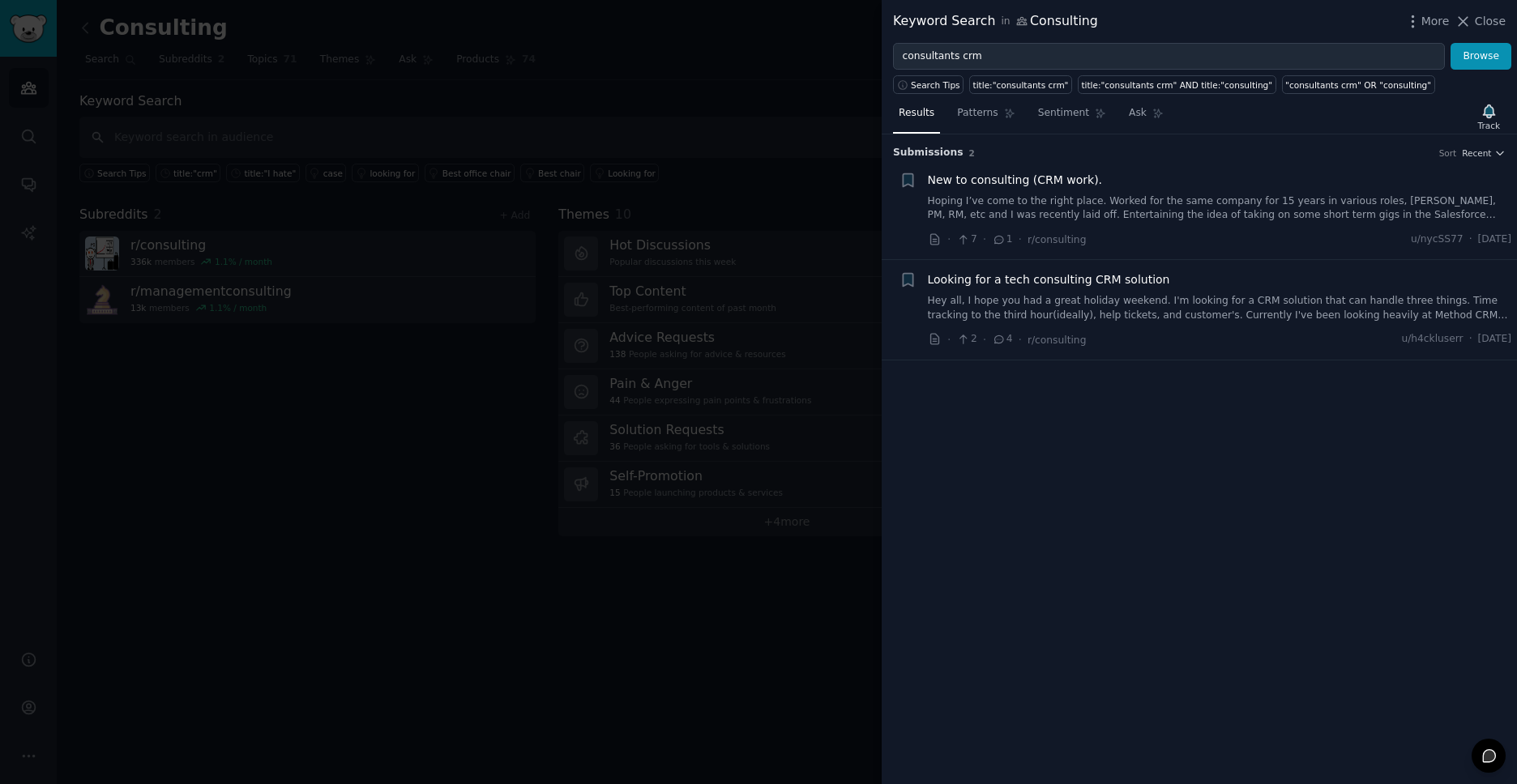
click at [1106, 324] on div "Looking for a tech consulting CRM solution Hey all, I hope you had a great holi…" at bounding box center [1219, 309] width 584 height 77
click at [1078, 301] on link "Hey all, I hope you had a great holiday weekend. I'm looking for a CRM solution…" at bounding box center [1219, 307] width 584 height 28
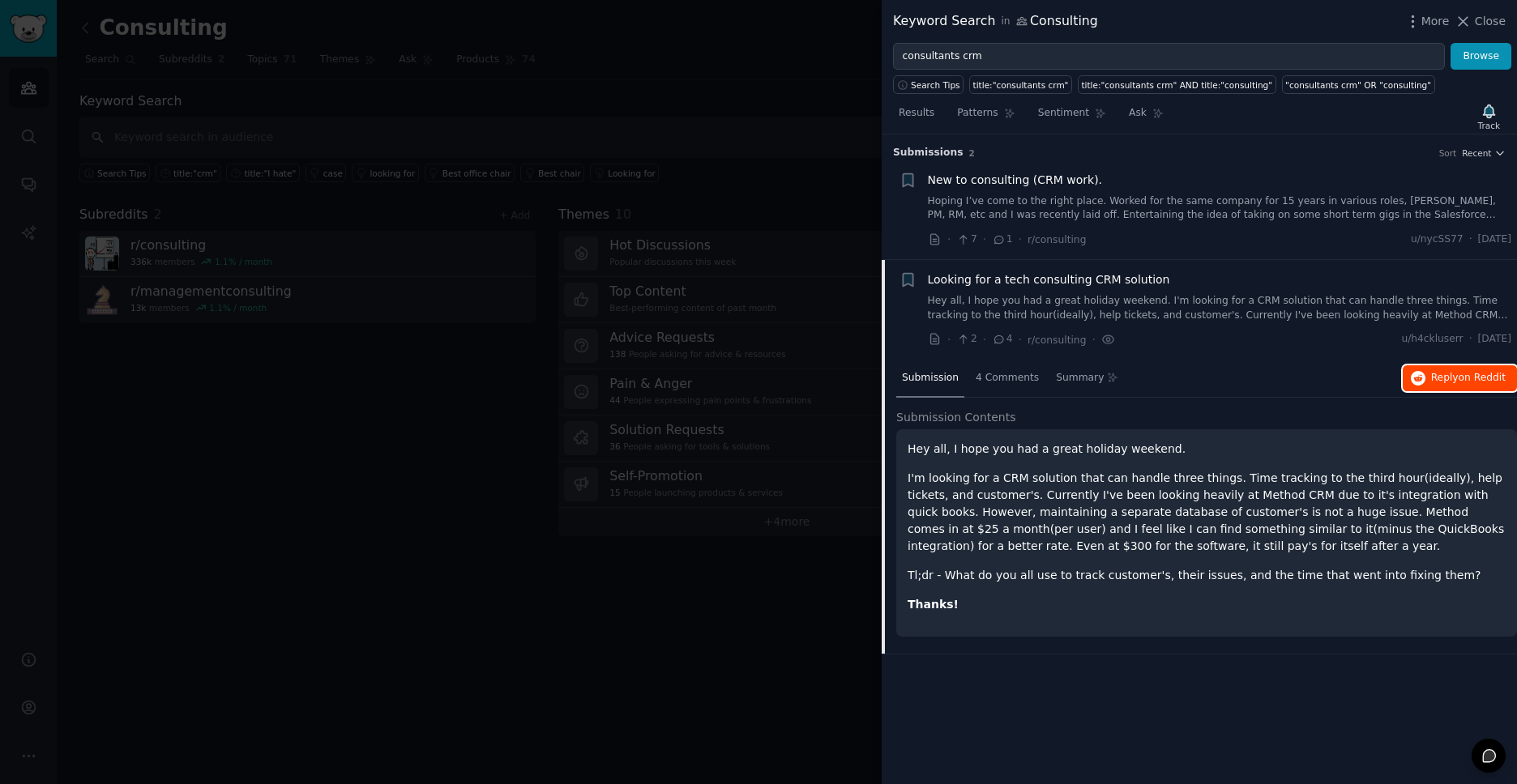
click at [1430, 387] on button "Reply on Reddit" at bounding box center [1459, 378] width 114 height 26
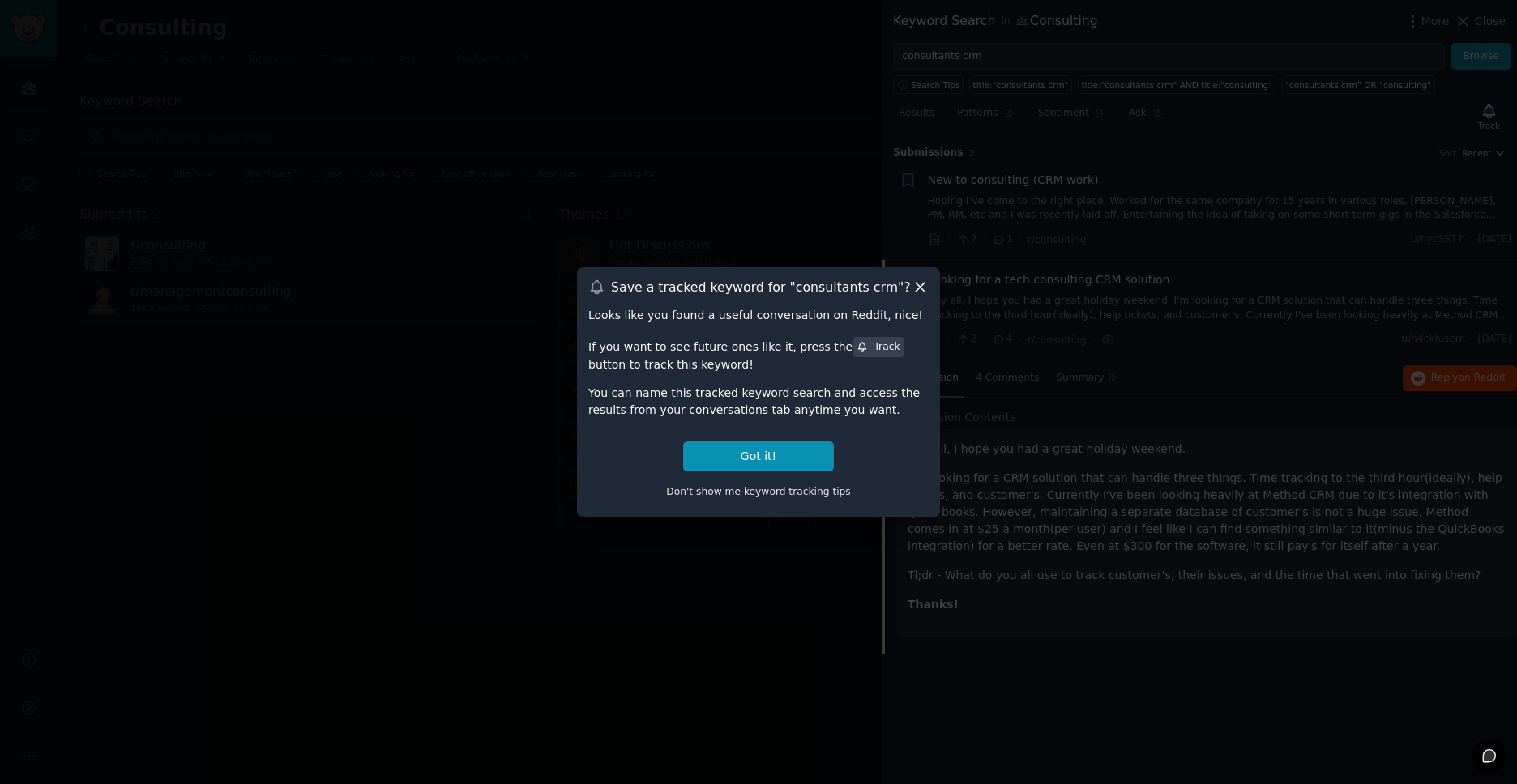
click at [859, 350] on icon at bounding box center [862, 346] width 7 height 9
click at [856, 346] on icon at bounding box center [862, 347] width 12 height 12
click at [794, 466] on button "Got it!" at bounding box center [758, 456] width 151 height 30
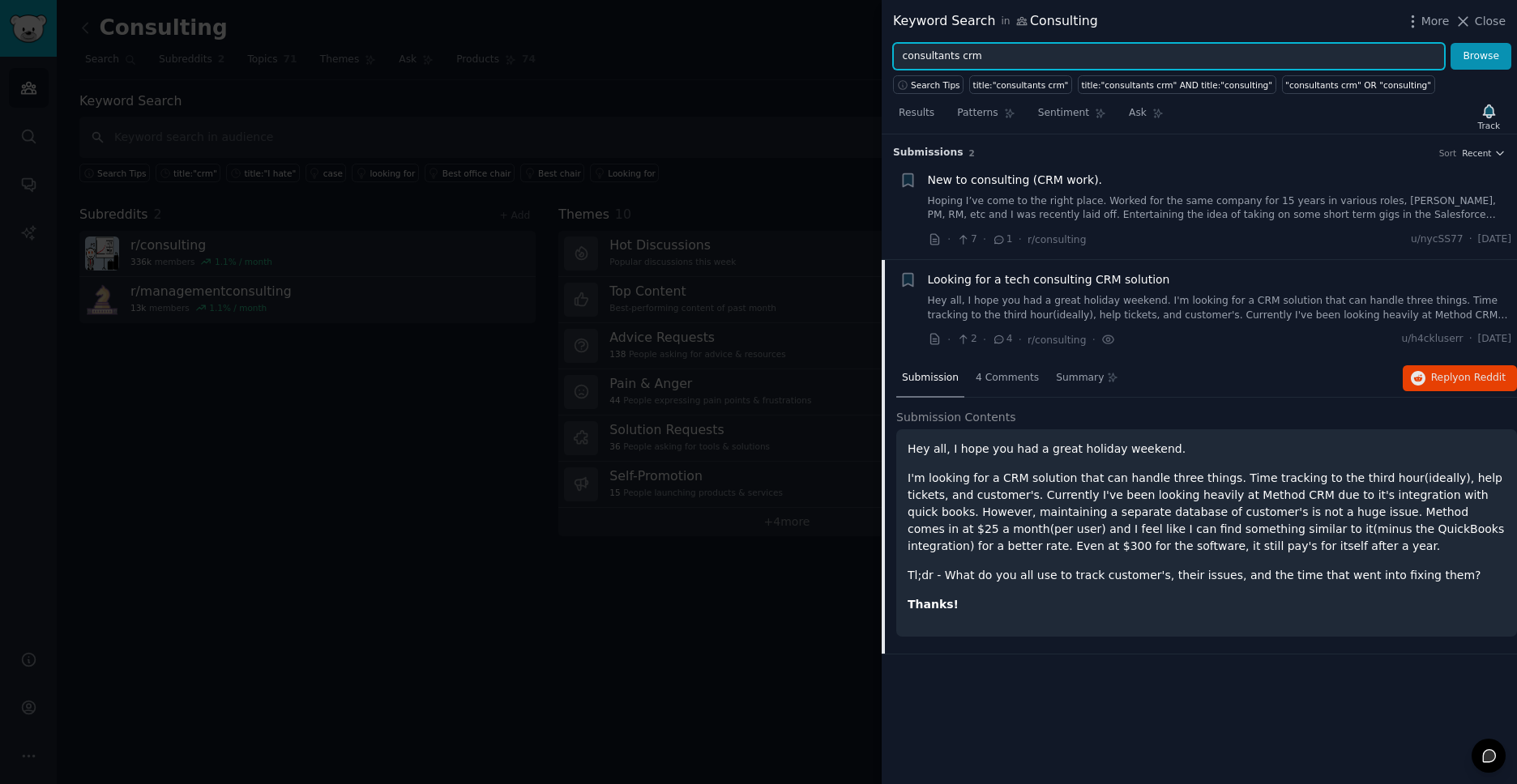
drag, startPoint x: 950, startPoint y: 49, endPoint x: 999, endPoint y: 16, distance: 59.1
click at [953, 48] on input "consultants crm" at bounding box center [1169, 56] width 552 height 27
click at [1450, 43] on button "Browse" at bounding box center [1480, 56] width 60 height 27
type input "crm"
click at [1450, 43] on button "Browse" at bounding box center [1480, 56] width 60 height 27
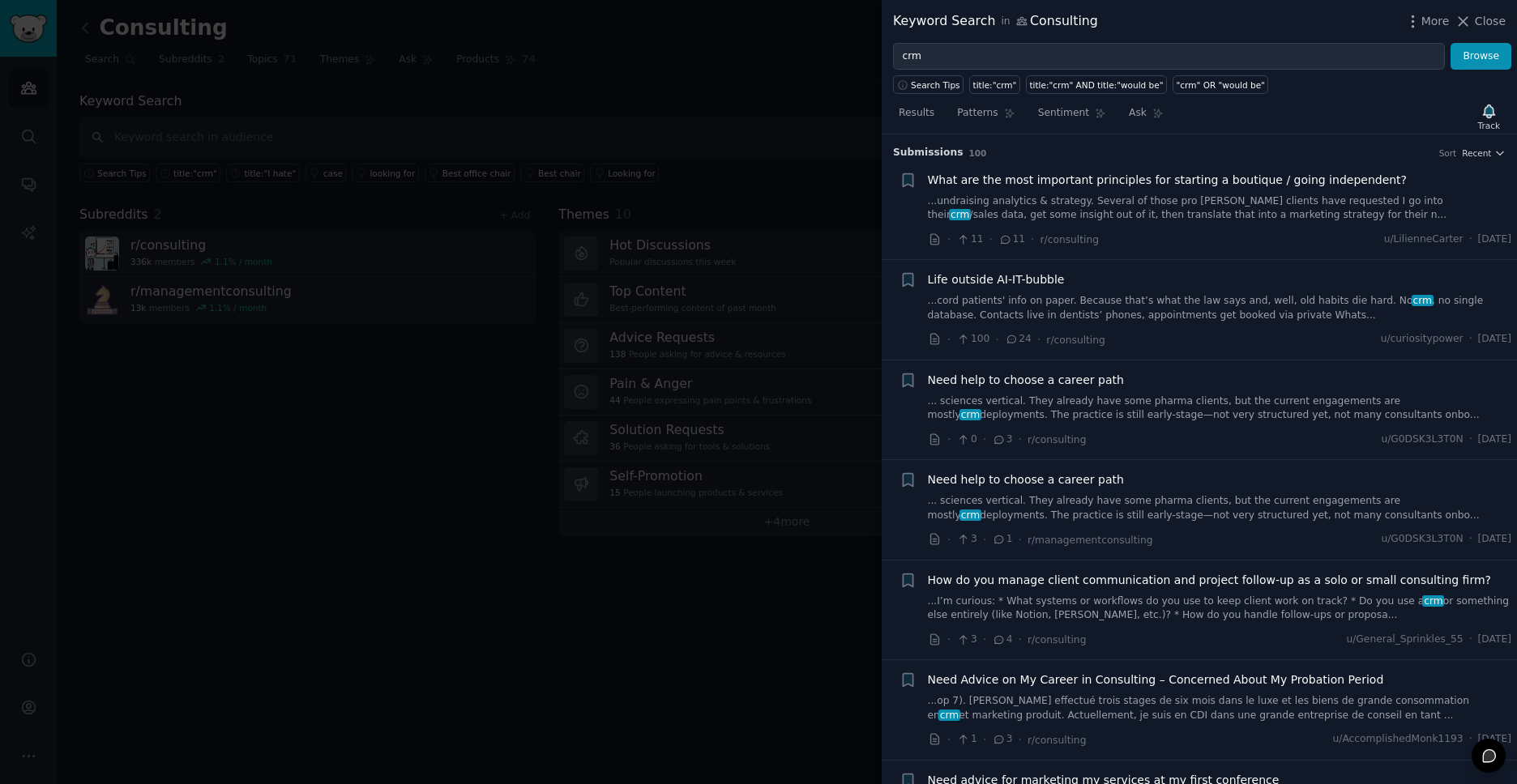
drag, startPoint x: 1314, startPoint y: 191, endPoint x: 1299, endPoint y: 193, distance: 15.1
click at [1312, 192] on div "What are the most important principles for starting a boutique / going independ…" at bounding box center [1219, 197] width 584 height 51
click at [1001, 236] on icon at bounding box center [1005, 238] width 9 height 7
click at [993, 172] on span "What are the most important principles for starting a boutique / going independ…" at bounding box center [1167, 180] width 480 height 17
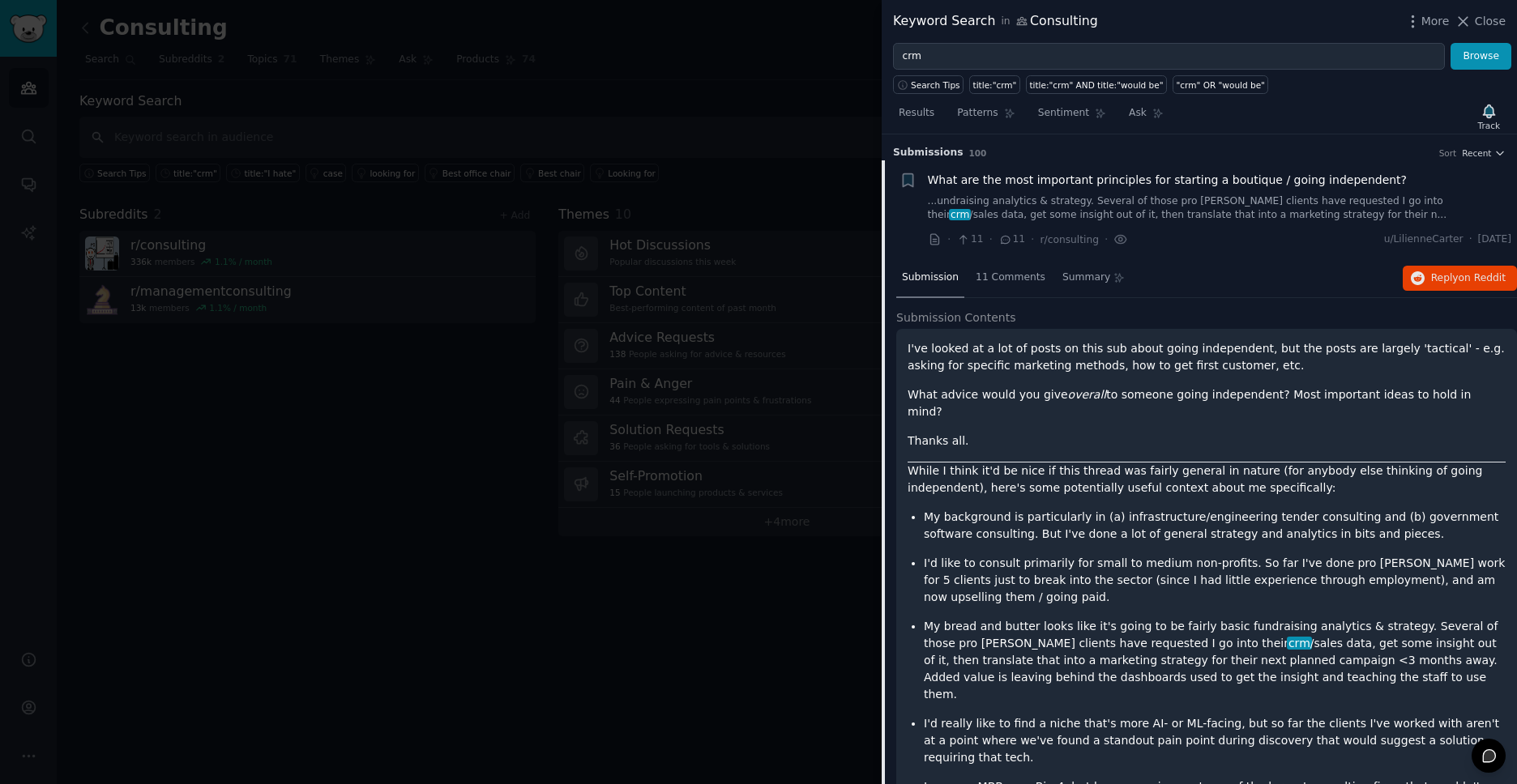
scroll to position [26, 0]
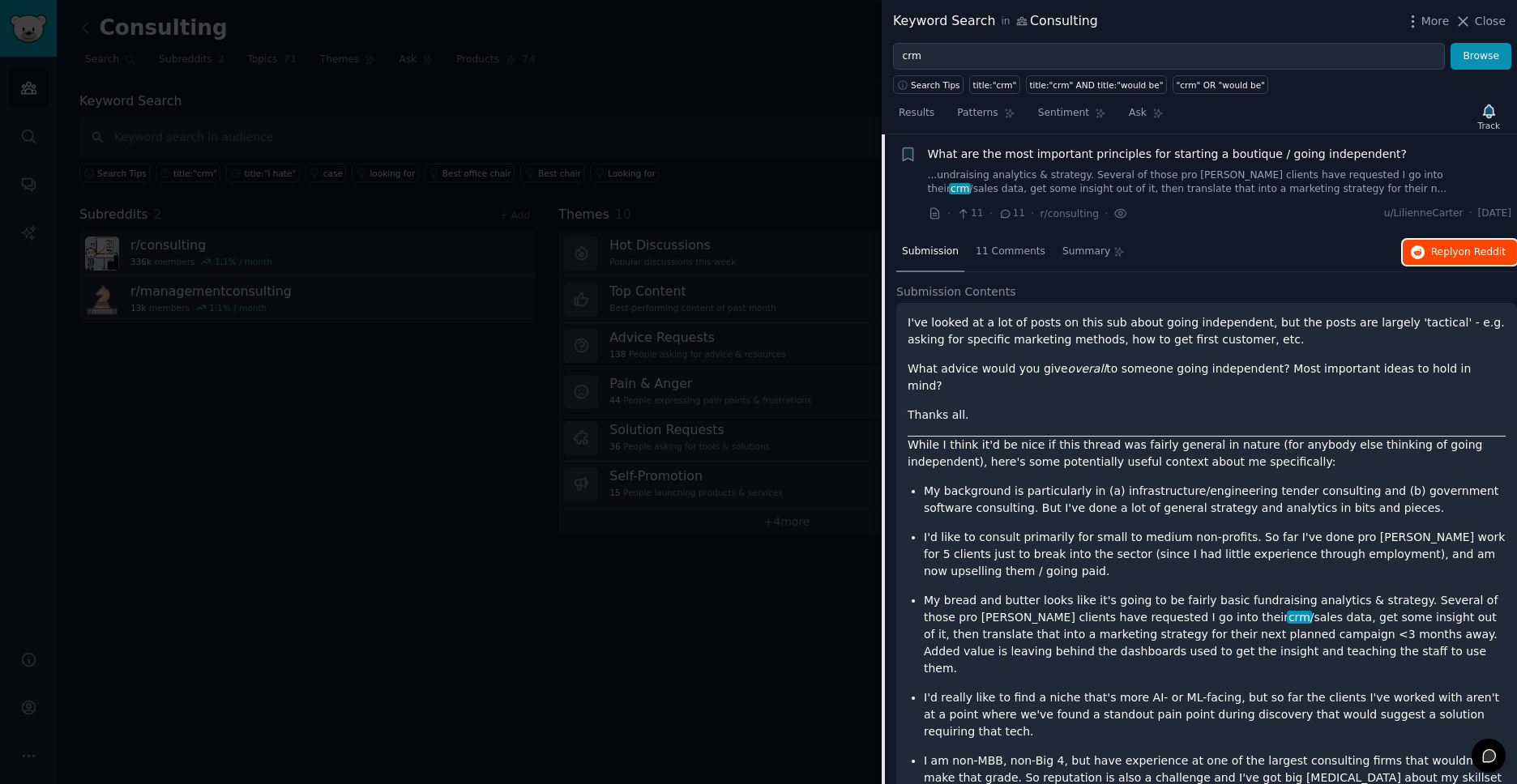
click at [1445, 258] on span "Reply on Reddit" at bounding box center [1467, 252] width 75 height 15
